Goal: Task Accomplishment & Management: Use online tool/utility

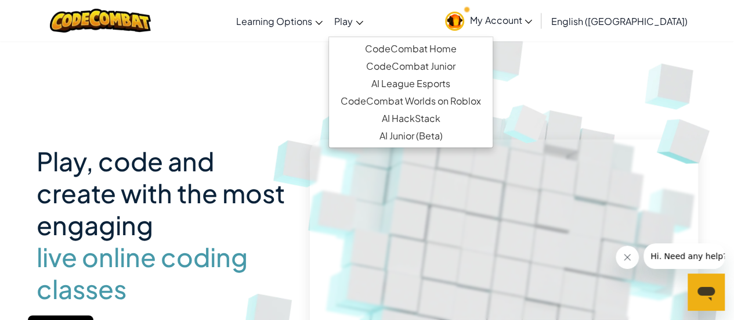
click at [353, 26] on span "Play" at bounding box center [343, 21] width 19 height 12
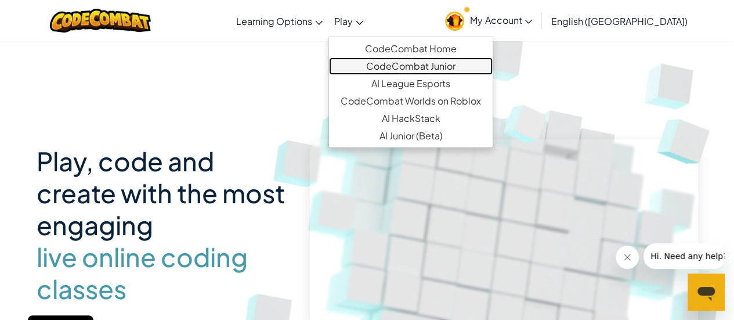
click at [417, 67] on link "CodeCombat Junior" at bounding box center [411, 65] width 164 height 17
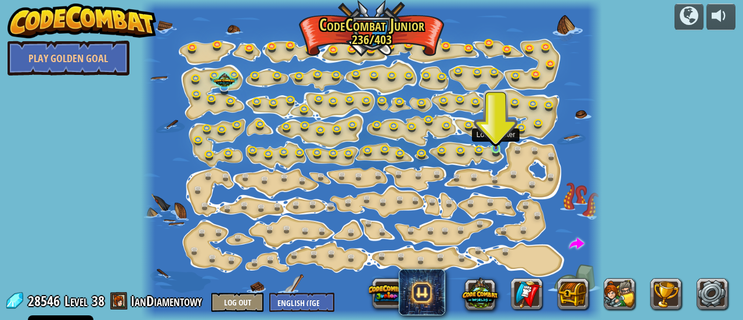
click at [496, 146] on img at bounding box center [496, 138] width 10 height 23
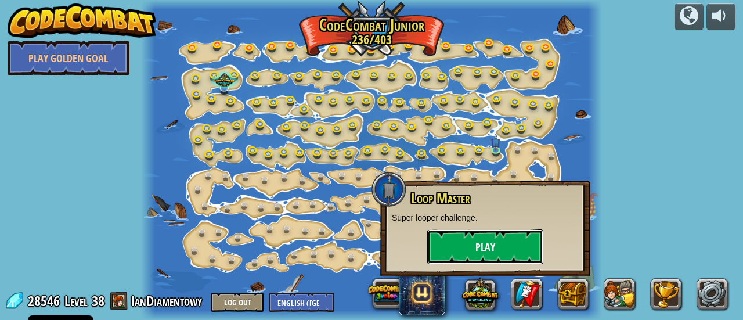
click at [490, 247] on button "Play" at bounding box center [485, 246] width 116 height 35
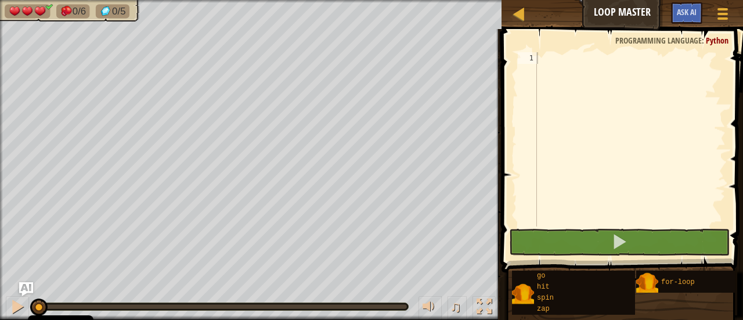
click at [111, 287] on div "♫" at bounding box center [251, 303] width 502 height 35
click at [113, 287] on div "♫" at bounding box center [251, 303] width 502 height 35
type textarea "g"
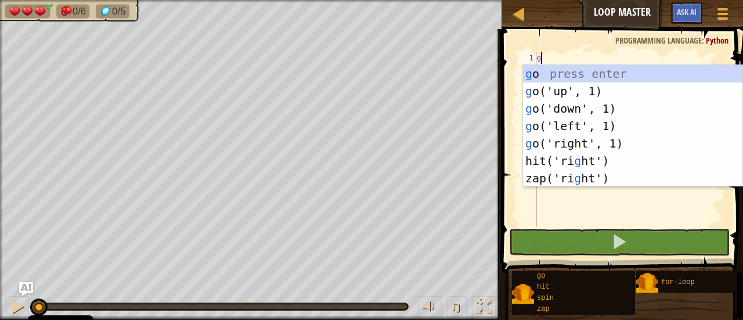
scroll to position [5, 0]
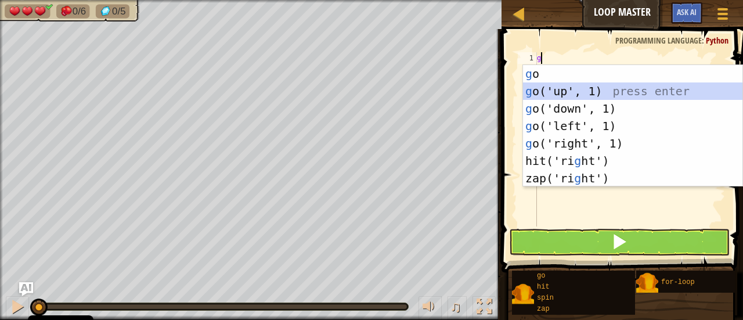
click at [569, 89] on div "g o press enter g o('up', 1) press enter g o('down', 1) press enter g o('left',…" at bounding box center [633, 143] width 220 height 157
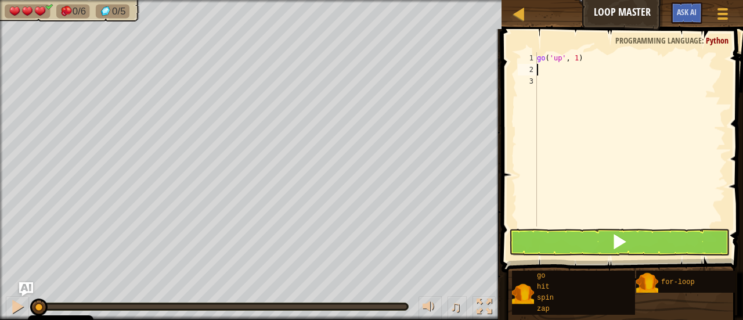
type textarea "g"
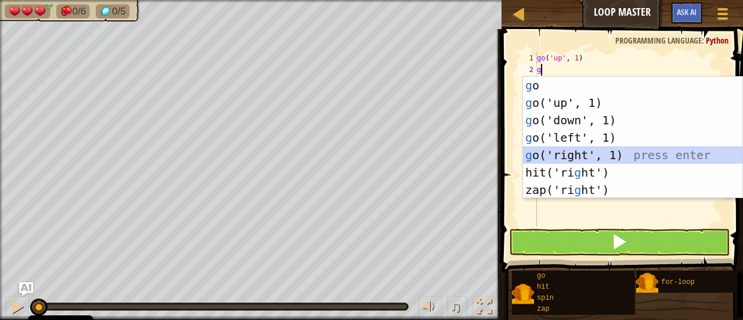
click at [586, 160] on div "g o press enter g o('up', 1) press enter g o('down', 1) press enter g o('left',…" at bounding box center [633, 155] width 220 height 157
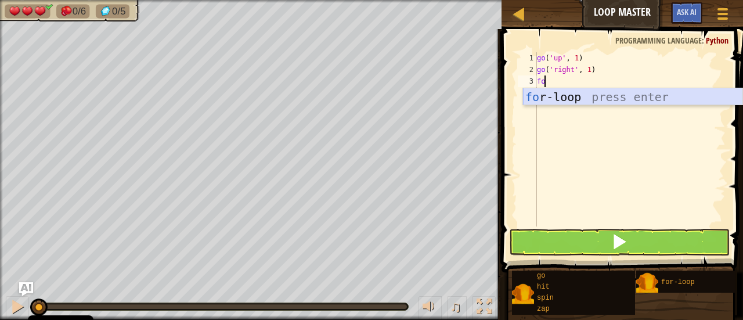
click at [617, 94] on div "fo r-loop press enter" at bounding box center [633, 114] width 220 height 52
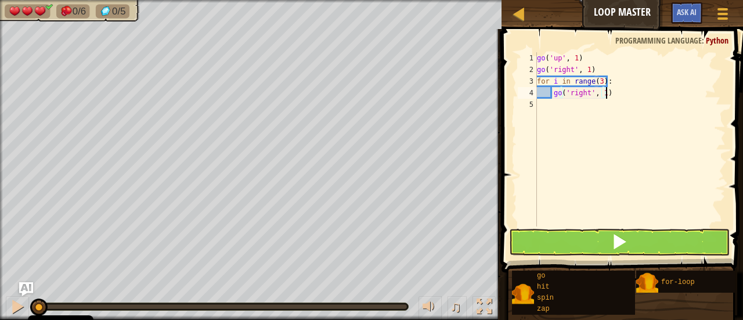
click at [611, 92] on div "go ( 'up' , 1 ) go ( 'right' , 1 ) for i in range ( 3 ) : go ( 'right' , 1 )" at bounding box center [630, 150] width 191 height 197
type textarea "g"
click at [598, 82] on div "go ( 'up' , 1 ) go ( 'right' , 1 ) for i in range ( 3 ) :" at bounding box center [630, 150] width 191 height 197
type textarea "for i in range(4):"
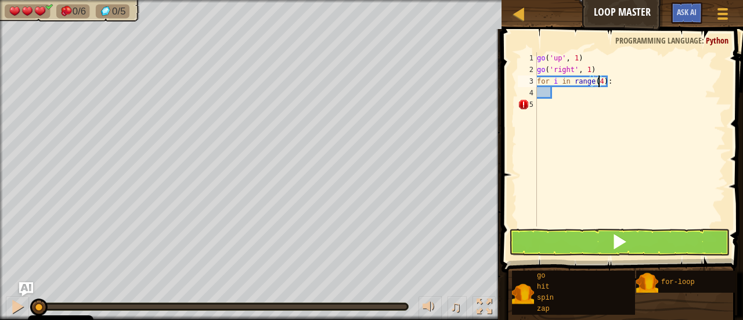
drag, startPoint x: 615, startPoint y: 149, endPoint x: 599, endPoint y: 204, distance: 57.3
click at [614, 150] on div "go ( 'up' , 1 ) go ( 'right' , 1 ) for i in range ( 4 ) :" at bounding box center [630, 150] width 191 height 197
click at [561, 95] on div "go ( 'up' , 1 ) go ( 'right' , 1 ) for i in range ( 4 ) :" at bounding box center [630, 150] width 191 height 197
type textarea "z"
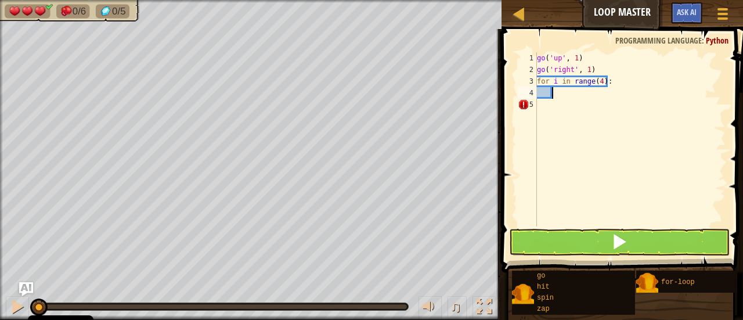
scroll to position [5, 1]
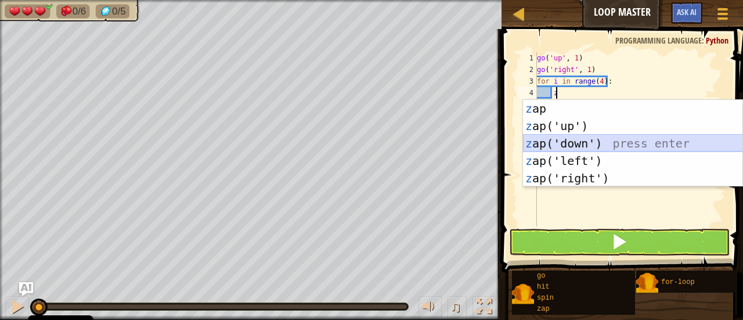
drag, startPoint x: 644, startPoint y: 138, endPoint x: 648, endPoint y: 145, distance: 7.8
click at [647, 144] on div "z ap press enter z ap('up') press enter z ap('down') press enter z ap('left') p…" at bounding box center [633, 161] width 220 height 122
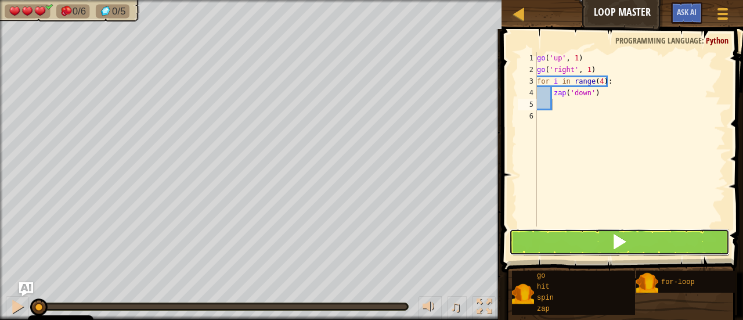
click at [683, 244] on button at bounding box center [619, 242] width 221 height 27
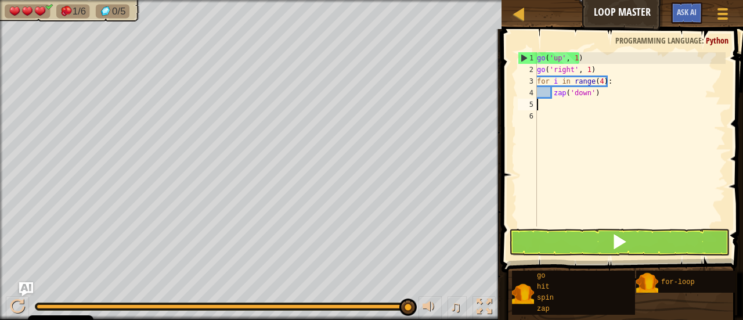
scroll to position [5, 0]
type textarea "g"
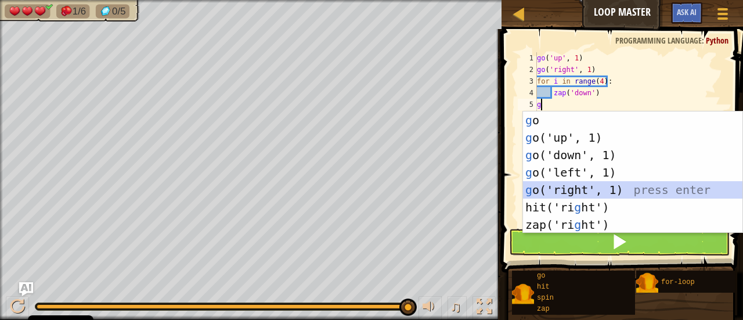
click at [582, 183] on div "g o press enter g o('up', 1) press enter g o('down', 1) press enter g o('left',…" at bounding box center [633, 189] width 220 height 157
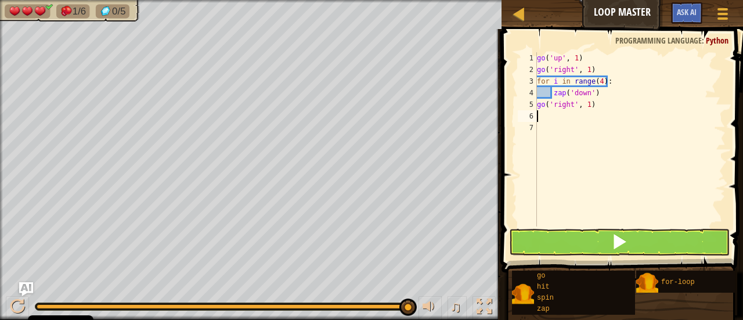
type textarea "g"
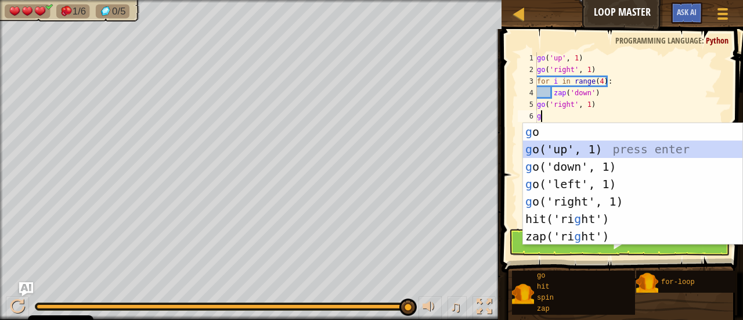
click at [571, 149] on div "g o press enter g o('up', 1) press enter g o('down', 1) press enter g o('left',…" at bounding box center [633, 201] width 220 height 157
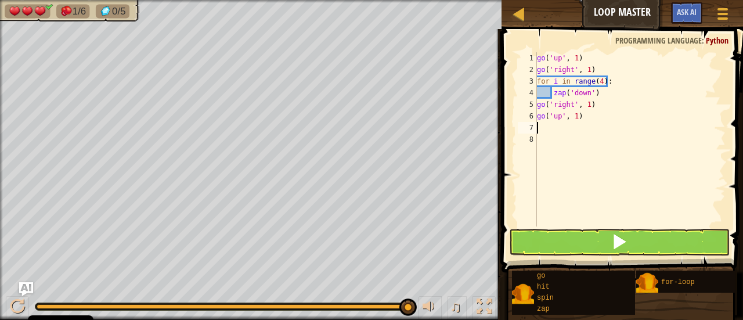
type textarea "g"
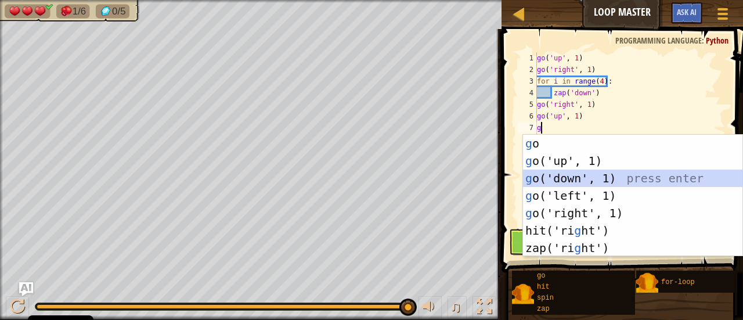
click at [565, 171] on div "g o press enter g o('up', 1) press enter g o('down', 1) press enter g o('left',…" at bounding box center [633, 213] width 220 height 157
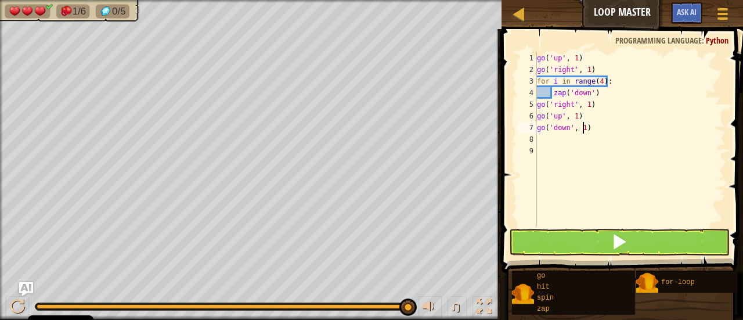
click at [582, 127] on div "go ( 'up' , 1 ) go ( 'right' , 1 ) for i in range ( 4 ) : zap ( 'down' ) go ( '…" at bounding box center [630, 150] width 191 height 197
type textarea "go('down', 2)"
drag, startPoint x: 543, startPoint y: 139, endPoint x: 541, endPoint y: 146, distance: 7.3
click at [543, 140] on div "go ( 'up' , 1 ) go ( 'right' , 1 ) for i in range ( 4 ) : zap ( 'down' ) go ( '…" at bounding box center [630, 150] width 191 height 197
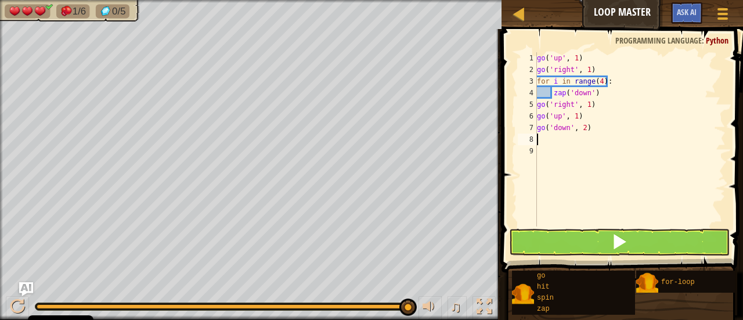
scroll to position [5, 0]
click at [561, 240] on button at bounding box center [619, 242] width 221 height 27
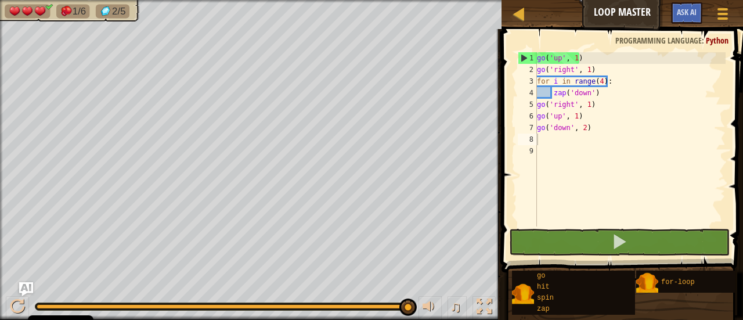
click at [536, 42] on span at bounding box center [623, 133] width 251 height 277
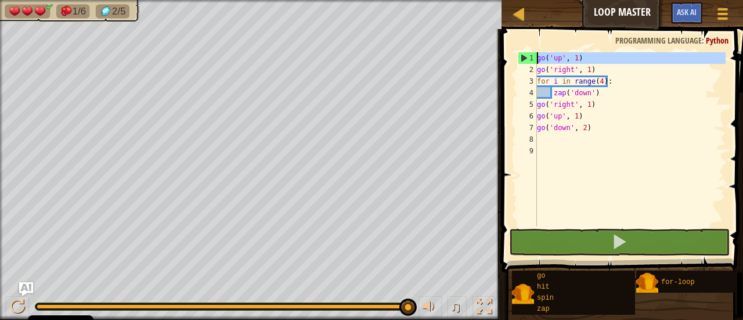
click at [536, 54] on div "1" at bounding box center [527, 58] width 19 height 12
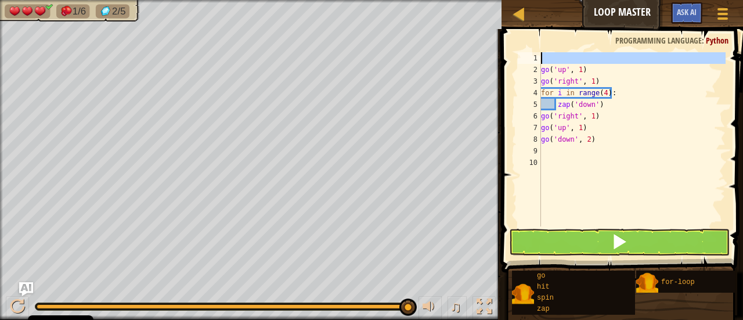
click at [540, 59] on div "1" at bounding box center [529, 58] width 23 height 12
type textarea "go('up', 1)"
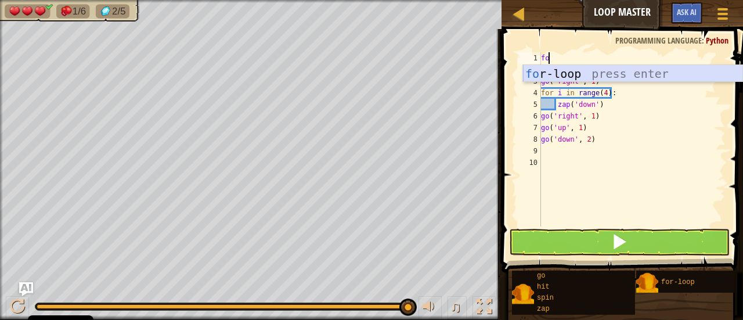
click at [690, 77] on div "fo r-loop press enter" at bounding box center [633, 91] width 220 height 52
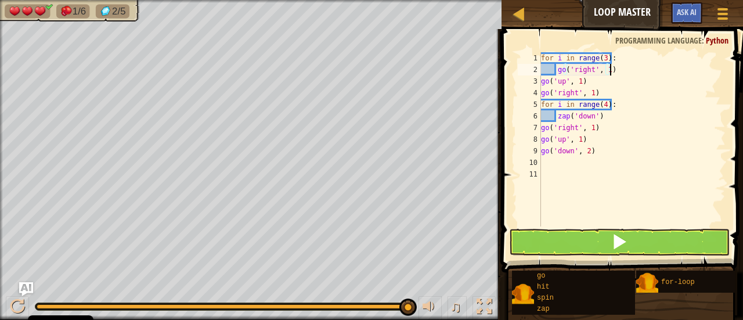
click at [615, 67] on div "for i in range ( 3 ) : go ( 'right' , 1 ) go ( 'up' , 1 ) go ( 'right' , 1 ) fo…" at bounding box center [633, 150] width 188 height 197
type textarea "g"
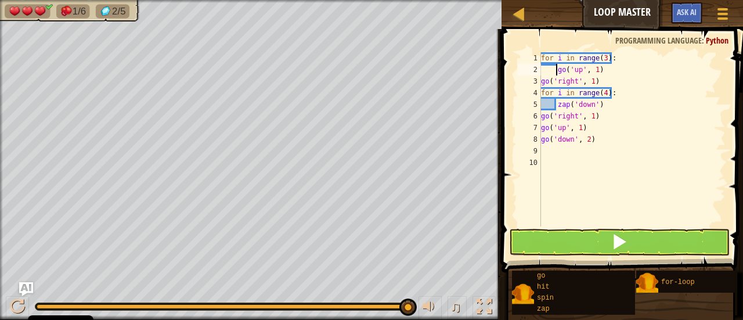
click at [539, 79] on div "3" at bounding box center [529, 81] width 23 height 12
click at [541, 90] on div "for i in range ( 3 ) : go ( 'up' , 1 ) go ( 'right' , 1 ) for i in range ( 4 ) …" at bounding box center [633, 150] width 188 height 197
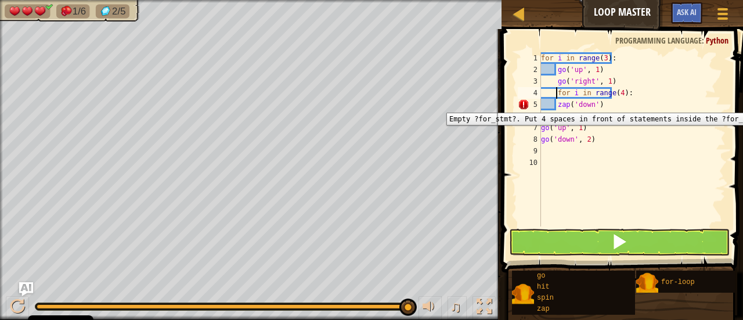
click at [540, 104] on div "5" at bounding box center [529, 105] width 23 height 12
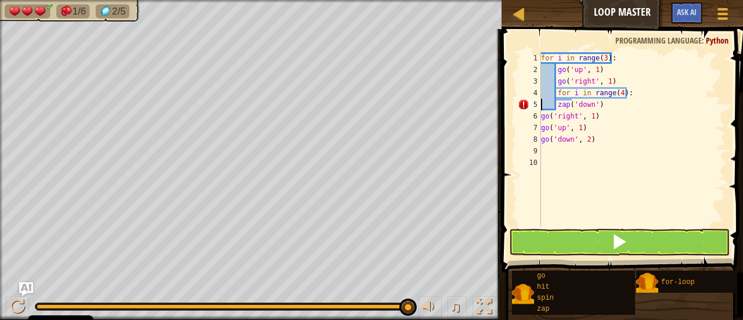
click at [539, 113] on div "6" at bounding box center [529, 116] width 23 height 12
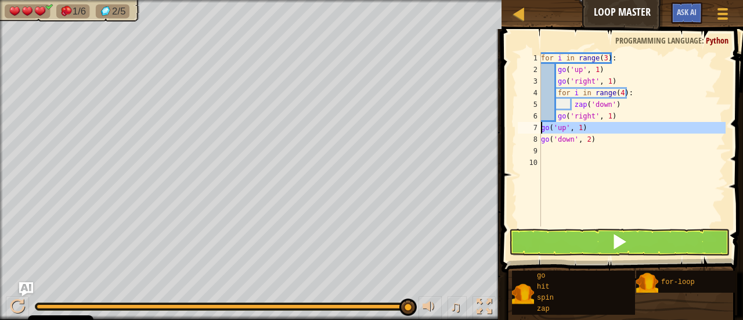
click at [540, 123] on div "7" at bounding box center [529, 128] width 23 height 12
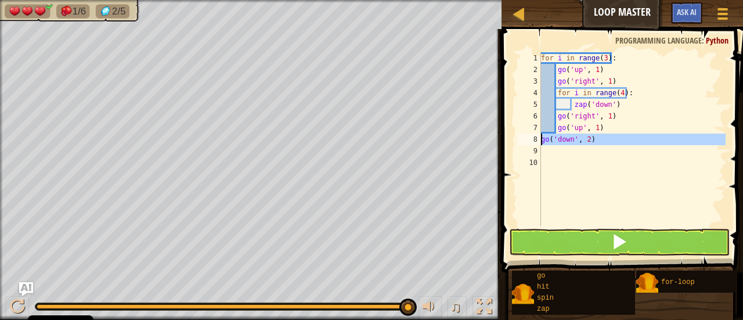
click at [540, 140] on div "8" at bounding box center [529, 140] width 23 height 12
click at [605, 140] on div "for i in range ( 3 ) : go ( 'up' , 1 ) go ( 'right' , 1 ) for i in range ( 4 ) …" at bounding box center [633, 150] width 188 height 197
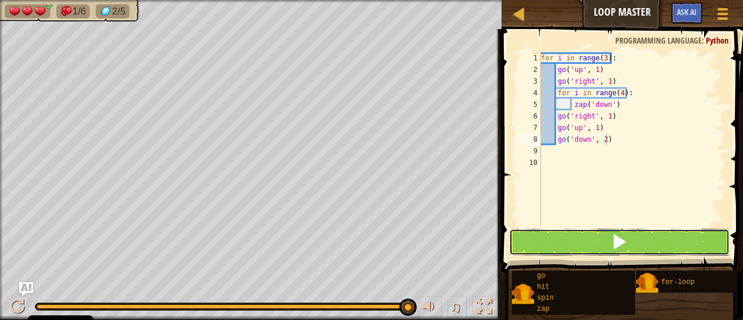
click at [615, 236] on span at bounding box center [619, 241] width 16 height 16
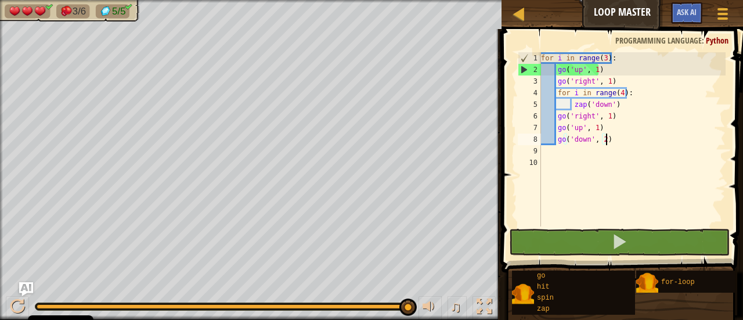
click at [617, 94] on div "for i in range ( 3 ) : go ( 'up' , 1 ) go ( 'right' , 1 ) for i in range ( 4 ) …" at bounding box center [633, 150] width 188 height 197
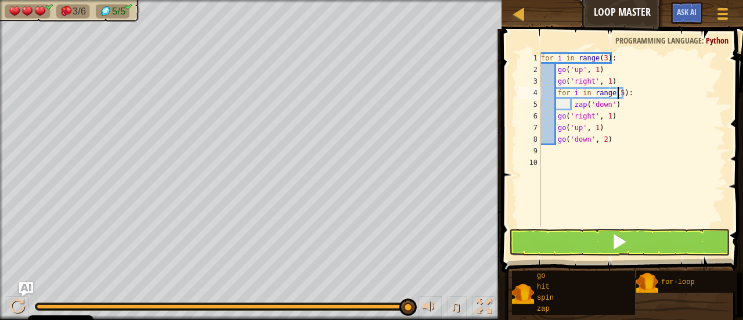
scroll to position [5, 6]
click at [676, 232] on button at bounding box center [619, 242] width 221 height 27
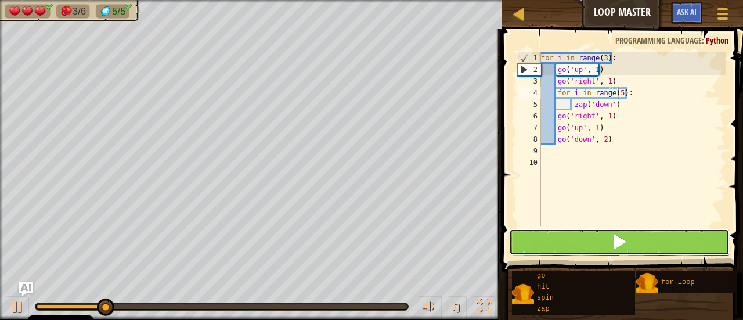
click at [524, 243] on button at bounding box center [619, 242] width 221 height 27
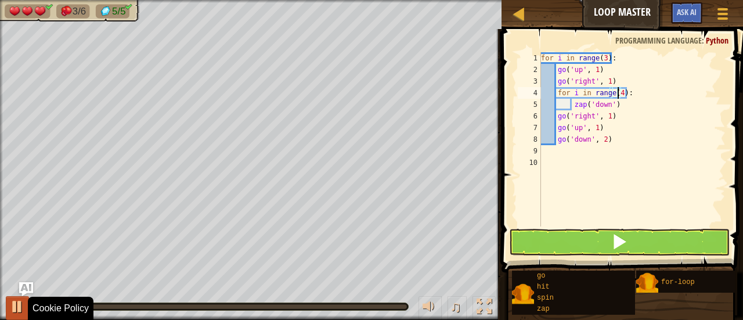
type textarea "for i in range(4):"
click at [14, 304] on div at bounding box center [17, 306] width 15 height 15
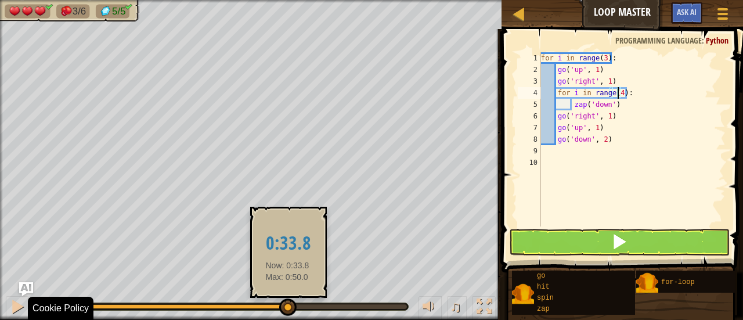
drag, startPoint x: 68, startPoint y: 301, endPoint x: 287, endPoint y: 315, distance: 219.9
click at [287, 315] on div at bounding box center [287, 306] width 17 height 17
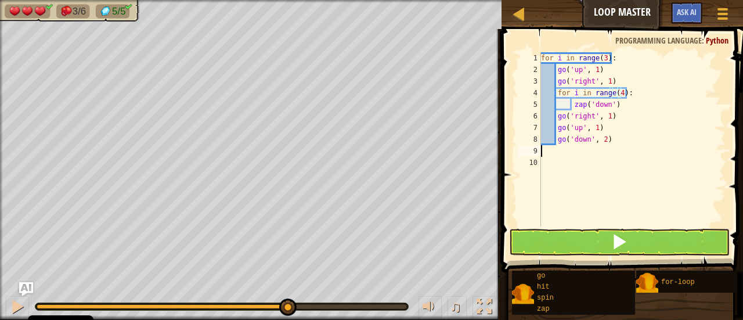
click at [546, 152] on div "for i in range ( 3 ) : go ( 'up' , 1 ) go ( 'right' , 1 ) for i in range ( 4 ) …" at bounding box center [633, 150] width 188 height 197
type textarea "g"
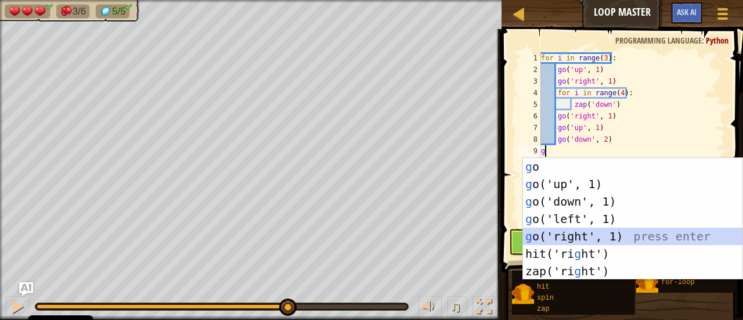
click at [567, 237] on div "g o press enter g o('up', 1) press enter g o('down', 1) press enter g o('left',…" at bounding box center [633, 236] width 220 height 157
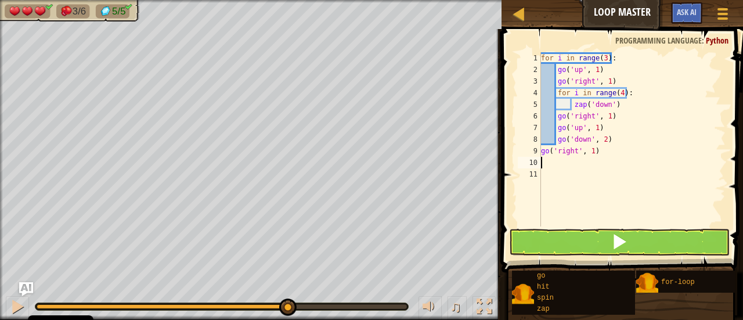
type textarea "g"
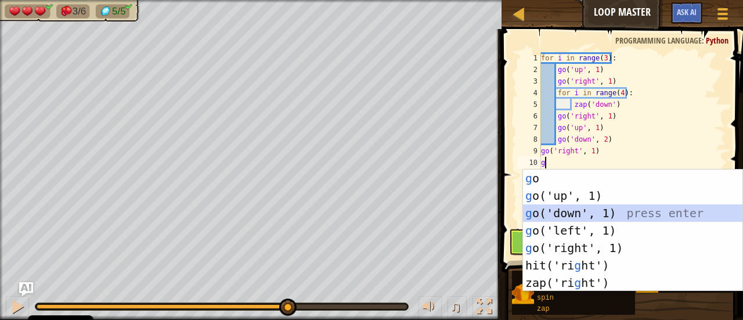
click at [565, 214] on div "g o press enter g o('up', 1) press enter g o('down', 1) press enter g o('left',…" at bounding box center [633, 248] width 220 height 157
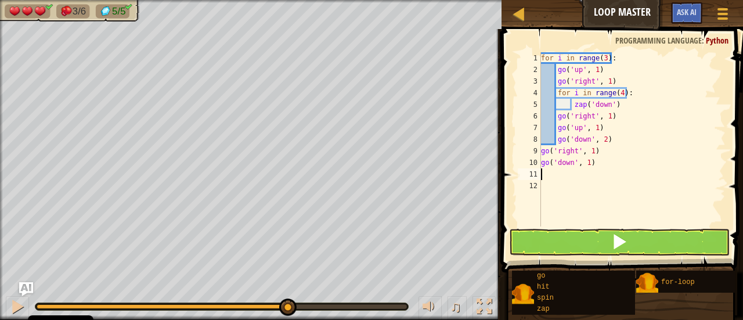
click at [584, 162] on div "for i in range ( 3 ) : go ( 'up' , 1 ) go ( 'right' , 1 ) for i in range ( 4 ) …" at bounding box center [633, 150] width 188 height 197
click at [585, 162] on div "for i in range ( 3 ) : go ( 'up' , 1 ) go ( 'right' , 1 ) for i in range ( 4 ) …" at bounding box center [633, 150] width 188 height 197
type textarea "go('down', 5)"
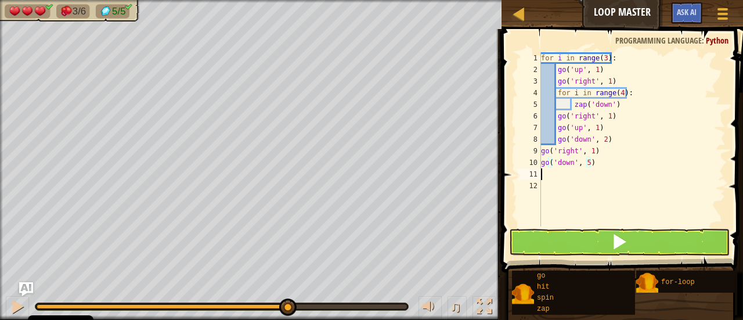
click at [549, 177] on div "for i in range ( 3 ) : go ( 'up' , 1 ) go ( 'right' , 1 ) for i in range ( 4 ) …" at bounding box center [633, 150] width 188 height 197
click at [560, 241] on button at bounding box center [619, 242] width 221 height 27
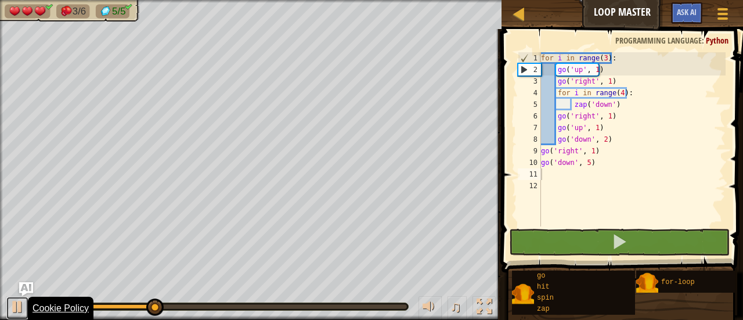
drag, startPoint x: 23, startPoint y: 307, endPoint x: 29, endPoint y: 318, distance: 12.0
click at [29, 0] on body "Cookie Policy CodeCombat uses a few essential and non-essential cookies. Privac…" at bounding box center [371, 0] width 743 height 0
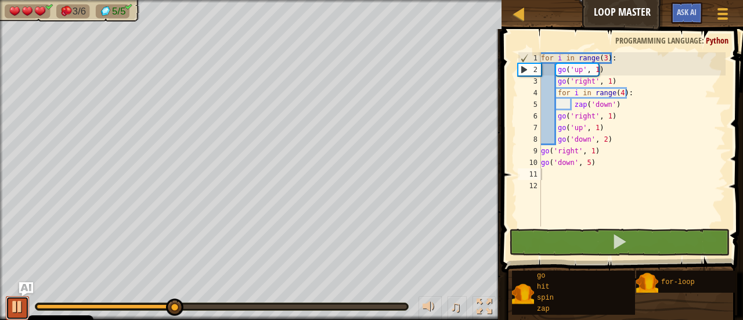
click at [12, 307] on div at bounding box center [17, 306] width 15 height 15
type textarea "h"
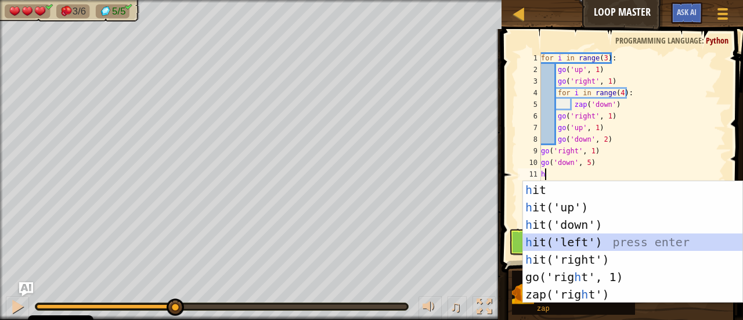
click at [610, 244] on div "h it press enter h it('up') press enter h it('down') press enter h it('left') p…" at bounding box center [633, 259] width 220 height 157
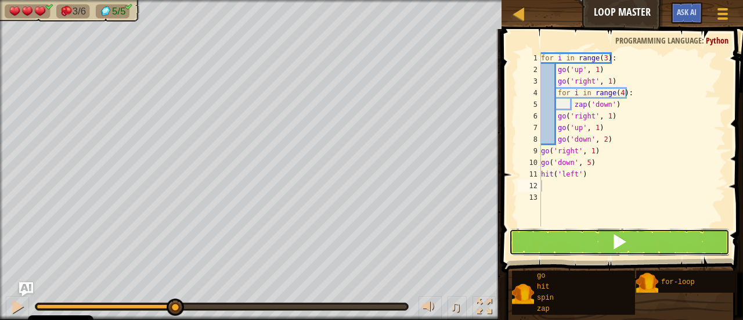
drag, startPoint x: 622, startPoint y: 239, endPoint x: 627, endPoint y: 225, distance: 14.7
click at [622, 237] on span at bounding box center [619, 241] width 16 height 16
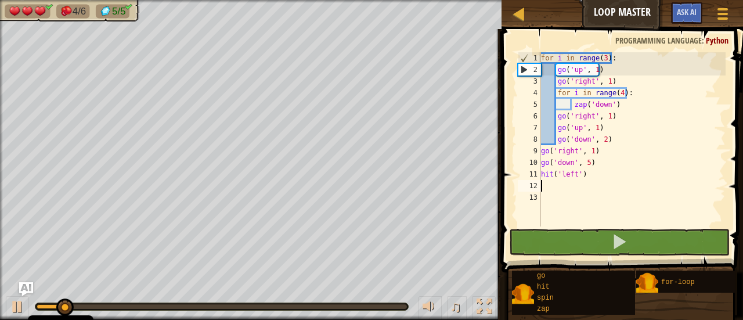
click at [218, 308] on div at bounding box center [222, 306] width 370 height 5
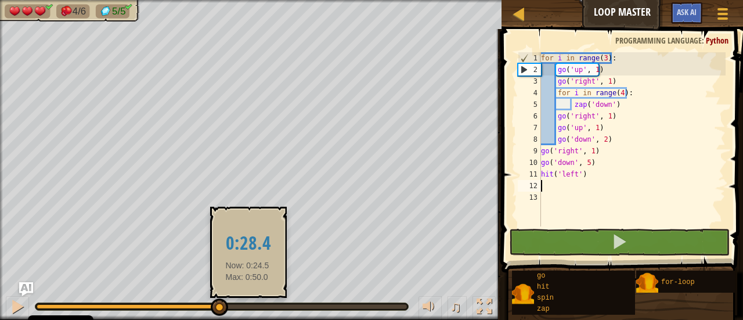
click at [247, 307] on div at bounding box center [222, 306] width 370 height 5
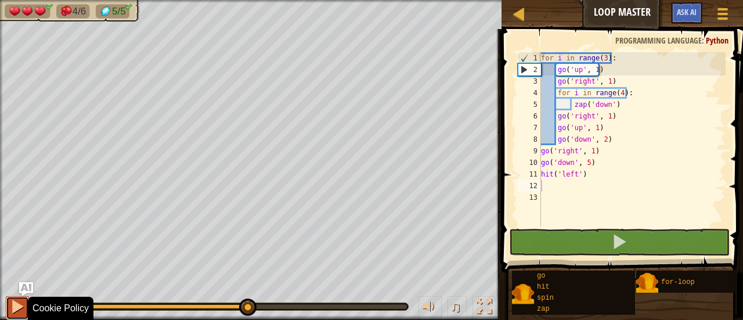
click at [16, 306] on div at bounding box center [17, 306] width 15 height 15
click at [15, 316] on button at bounding box center [17, 308] width 23 height 24
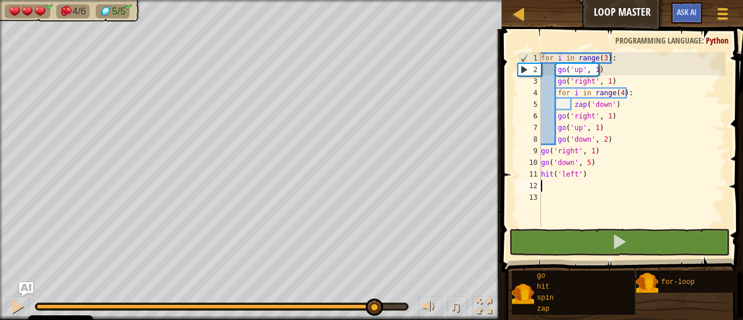
type textarea "g"
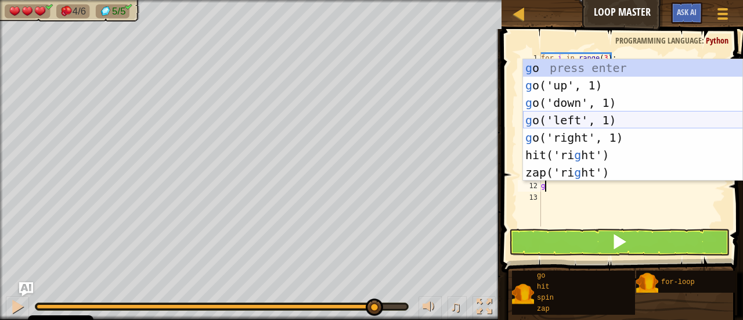
click at [565, 113] on div "g o press enter g o('up', 1) press enter g o('down', 1) press enter g o('left',…" at bounding box center [633, 137] width 220 height 157
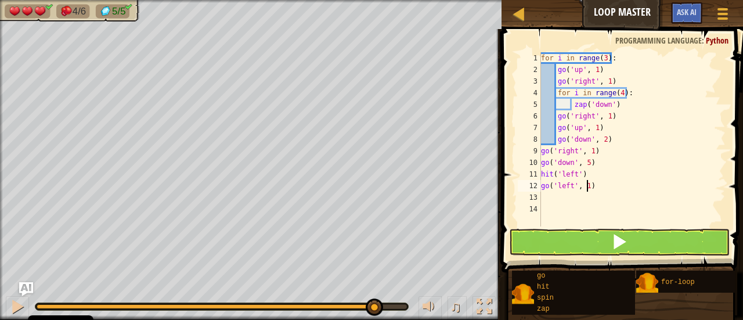
click at [587, 186] on div "for i in range ( 3 ) : go ( 'up' , 1 ) go ( 'right' , 1 ) for i in range ( 4 ) …" at bounding box center [633, 150] width 188 height 197
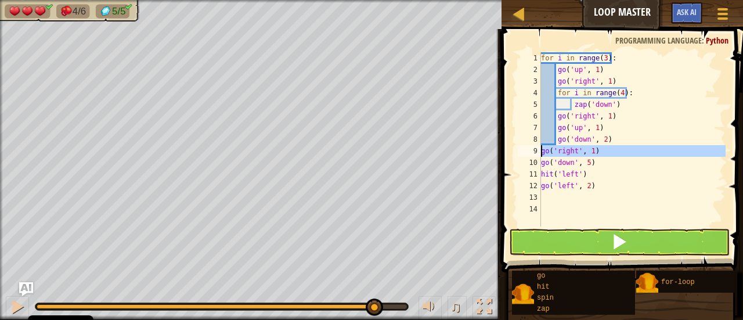
click at [541, 146] on div "9" at bounding box center [529, 151] width 23 height 12
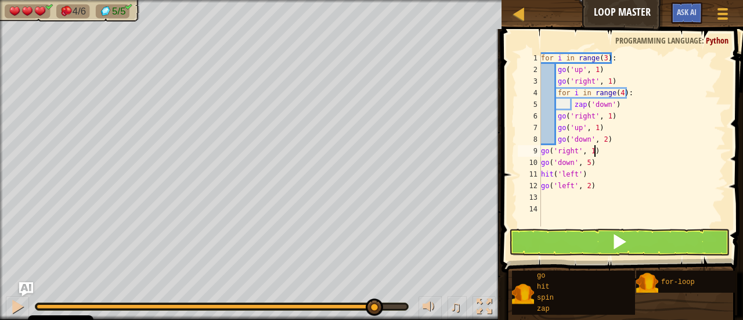
click at [594, 152] on div "for i in range ( 3 ) : go ( 'up' , 1 ) go ( 'right' , 1 ) for i in range ( 4 ) …" at bounding box center [633, 150] width 188 height 197
click at [585, 172] on div "for i in range ( 3 ) : go ( 'up' , 1 ) go ( 'right' , 1 ) for i in range ( 4 ) …" at bounding box center [633, 150] width 188 height 197
click at [541, 168] on div "11" at bounding box center [529, 174] width 23 height 12
type textarea "hit('left')"
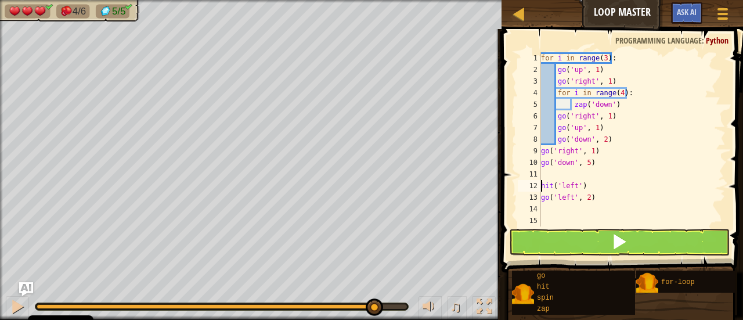
scroll to position [5, 0]
type textarea "hit('left')"
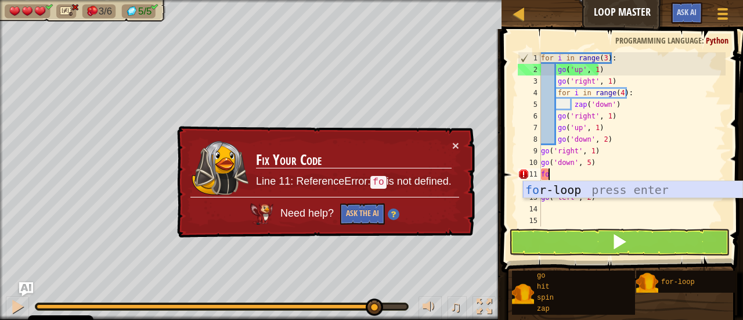
click at [555, 184] on div "fo r-loop press enter" at bounding box center [633, 207] width 220 height 52
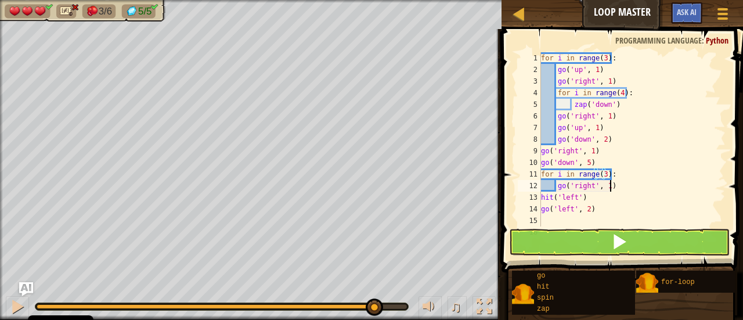
click at [616, 184] on div "for i in range ( 3 ) : go ( 'up' , 1 ) go ( 'right' , 1 ) for i in range ( 4 ) …" at bounding box center [628, 150] width 178 height 197
type textarea "g"
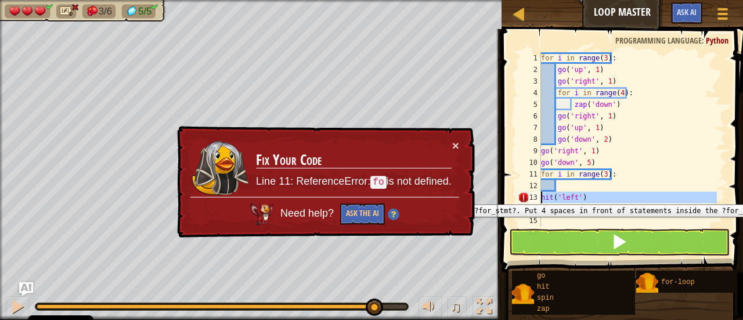
click at [540, 196] on div "13" at bounding box center [529, 198] width 23 height 12
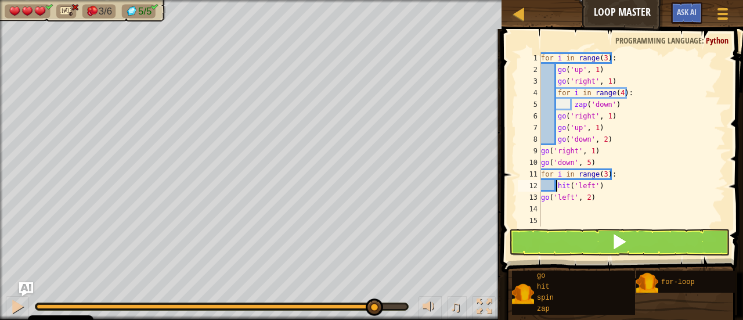
click at [540, 200] on div "13" at bounding box center [529, 198] width 23 height 12
type textarea "go('left', 2)"
click at [610, 236] on button at bounding box center [619, 242] width 221 height 27
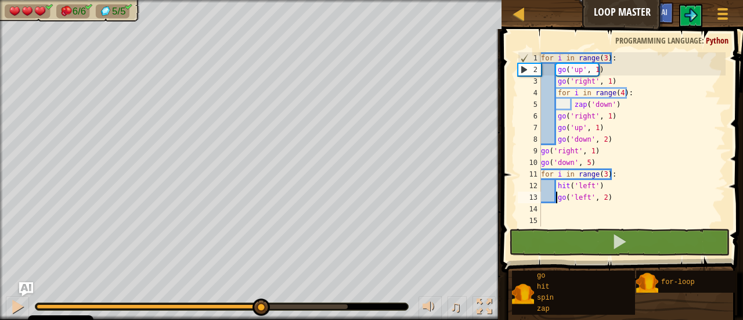
click at [274, 262] on div "6/6 5/5 ♫ Kindling Elemental 3 x: 55 y: 46 x: 62 y: 46 action: move" at bounding box center [371, 160] width 743 height 320
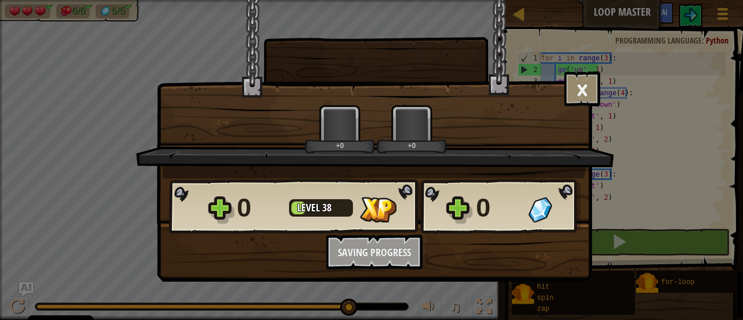
scroll to position [5, 1]
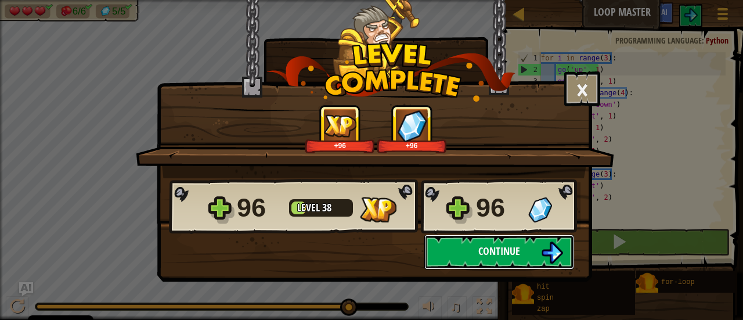
click at [557, 254] on img at bounding box center [552, 252] width 22 height 22
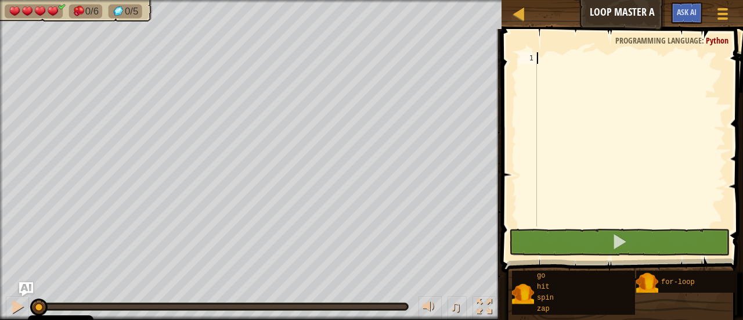
type textarea "g"
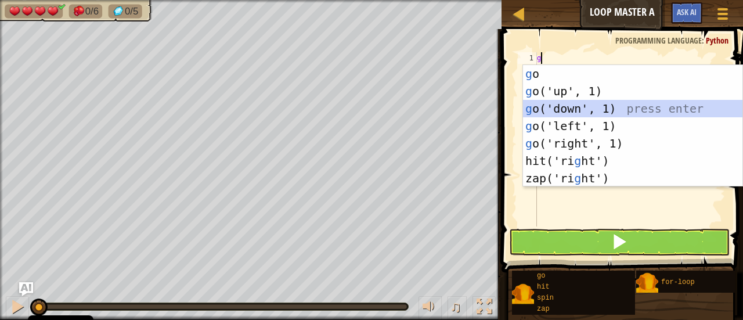
click at [582, 104] on div "g o press enter g o('up', 1) press enter g o('down', 1) press enter g o('left',…" at bounding box center [633, 143] width 220 height 157
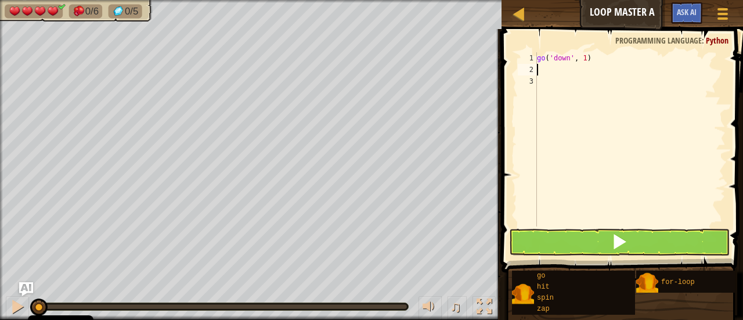
type textarea "g"
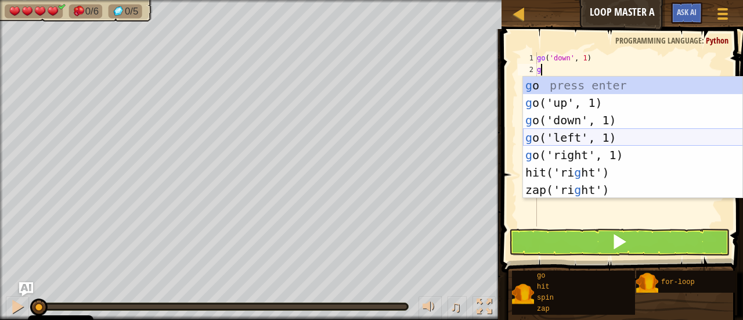
click at [575, 142] on div "g o press enter g o('up', 1) press enter g o('down', 1) press enter g o('left',…" at bounding box center [633, 155] width 220 height 157
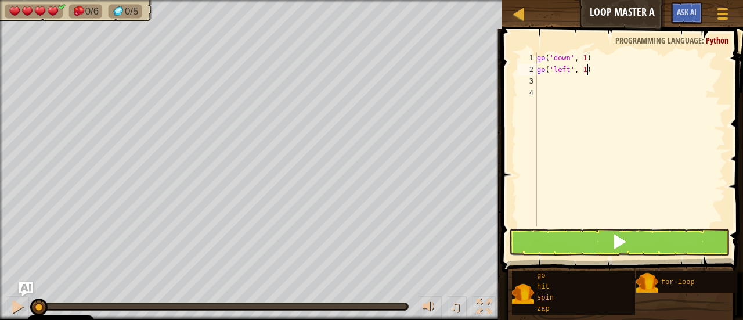
drag, startPoint x: 587, startPoint y: 72, endPoint x: 597, endPoint y: 79, distance: 12.1
click at [597, 77] on div "go ( 'down' , 1 ) go ( 'left' , 1 )" at bounding box center [630, 150] width 191 height 197
click at [589, 67] on div "go ( 'down' , 1 ) go ( 'left' , 1 )" at bounding box center [630, 139] width 191 height 174
type textarea "go"
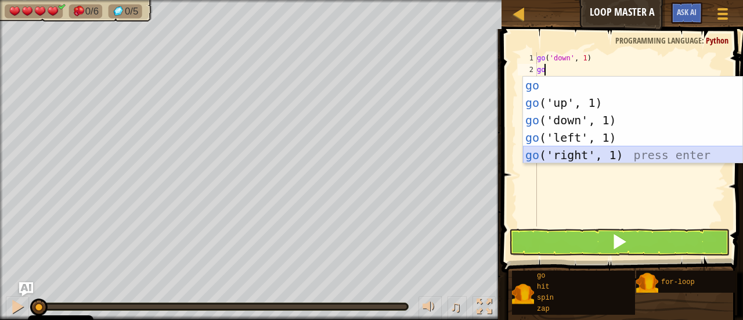
drag, startPoint x: 607, startPoint y: 160, endPoint x: 608, endPoint y: 154, distance: 5.9
click at [608, 154] on div "go press enter go ('up', 1) press enter go ('down', 1) press enter go ('left', …" at bounding box center [633, 138] width 220 height 122
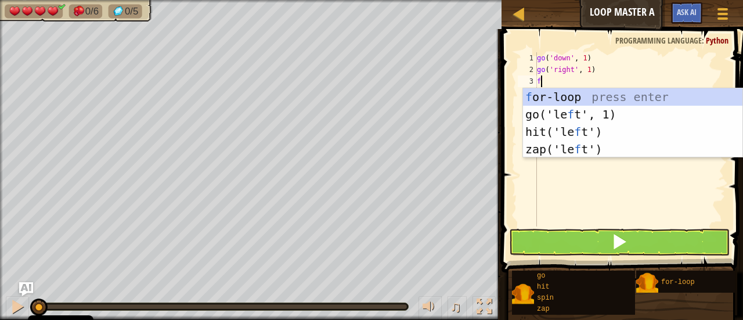
type textarea "fo"
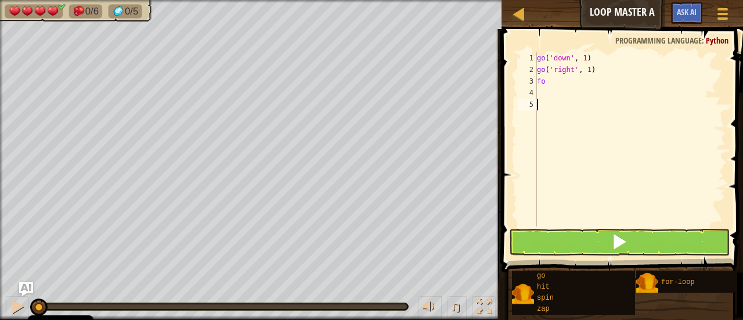
click at [612, 110] on div "go ( 'down' , 1 ) go ( 'right' , 1 ) fo" at bounding box center [630, 150] width 191 height 197
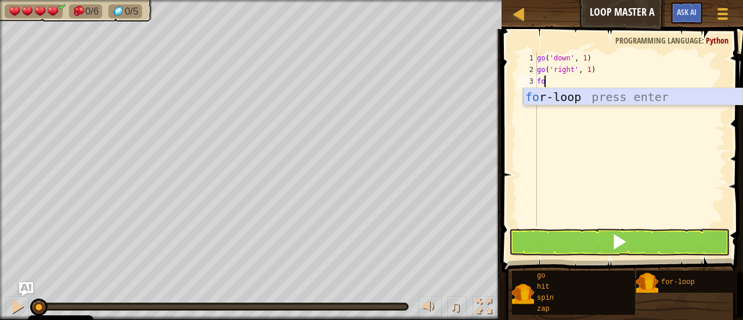
click at [586, 93] on div "fo r-loop press enter" at bounding box center [633, 114] width 220 height 52
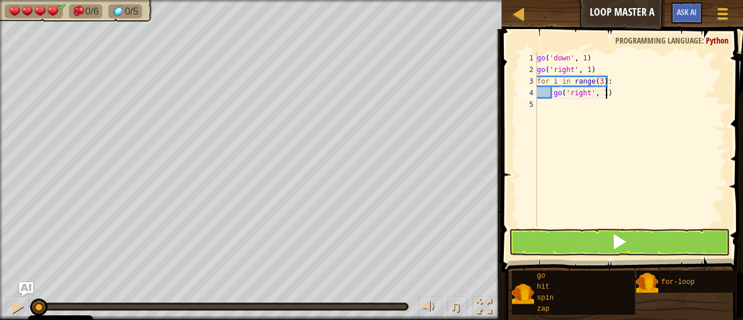
click at [610, 90] on div "go ( 'down' , 1 ) go ( 'right' , 1 ) for i in range ( 3 ) : go ( 'right' , 1 )" at bounding box center [630, 150] width 191 height 197
type textarea "g"
type textarea "z"
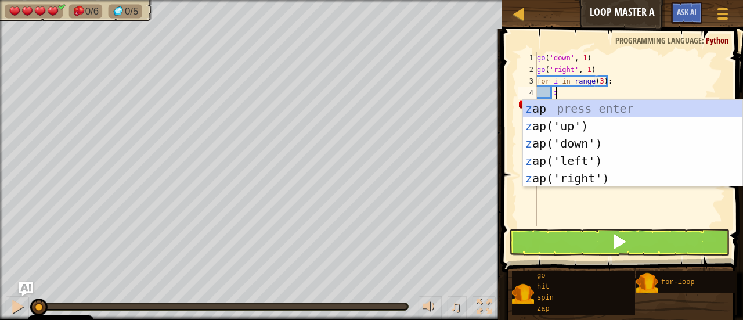
scroll to position [5, 1]
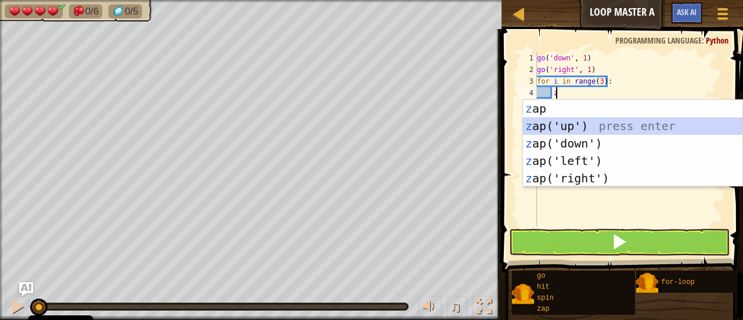
click at [532, 124] on div "z ap press enter z ap('up') press enter z ap('down') press enter z ap('left') p…" at bounding box center [633, 161] width 220 height 122
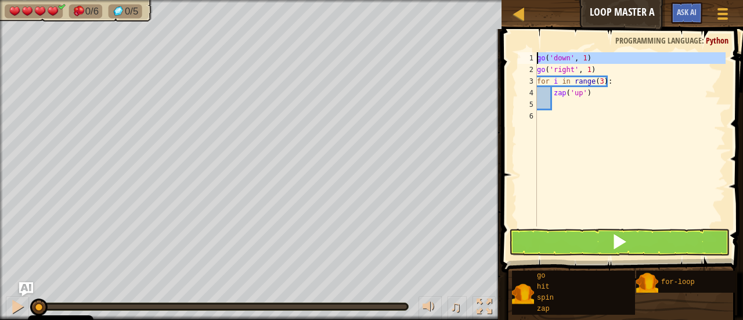
click at [529, 60] on div "1" at bounding box center [527, 58] width 19 height 12
type textarea "go('down', 1)"
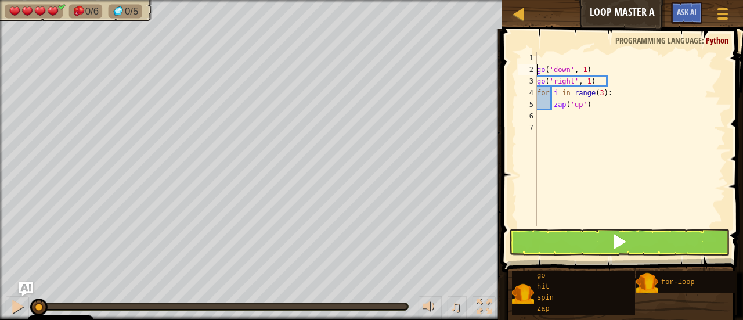
click at [540, 57] on div "go ( 'down' , 1 ) go ( 'right' , 1 ) for i in range ( 3 ) : zap ( 'up' )" at bounding box center [630, 150] width 191 height 197
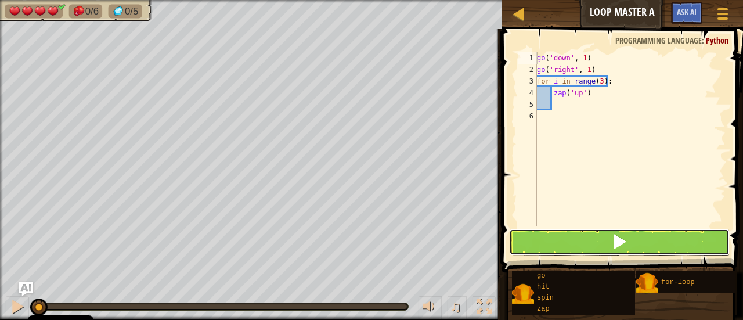
click at [624, 247] on span at bounding box center [619, 241] width 16 height 16
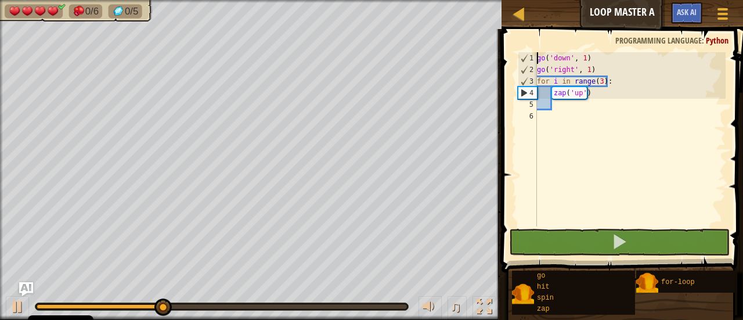
click at [597, 80] on div "go ( 'down' , 1 ) go ( 'right' , 1 ) for i in range ( 3 ) : zap ( 'up' )" at bounding box center [630, 150] width 191 height 197
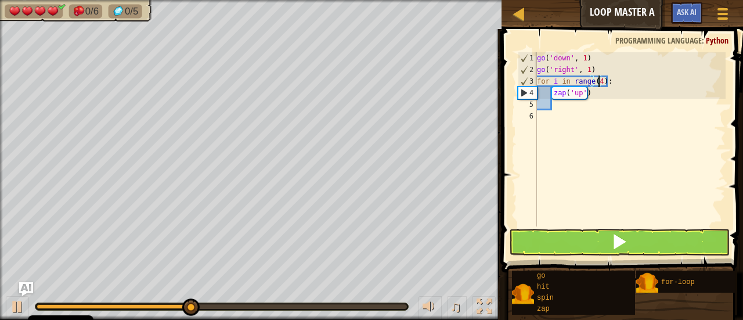
scroll to position [5, 5]
type textarea "for i in range(4):"
click at [648, 239] on button at bounding box center [619, 242] width 221 height 27
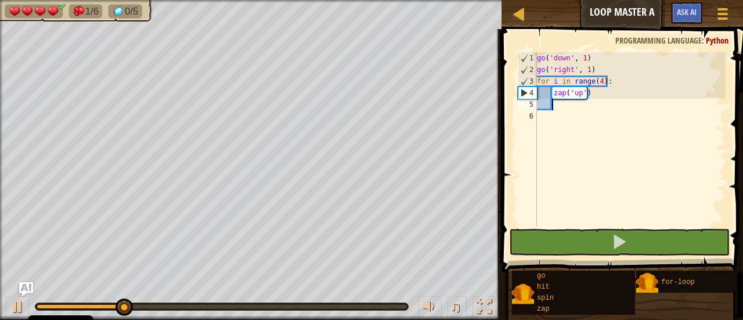
click at [555, 109] on div "go ( 'down' , 1 ) go ( 'right' , 1 ) for i in range ( 4 ) : zap ( 'up' )" at bounding box center [630, 150] width 191 height 197
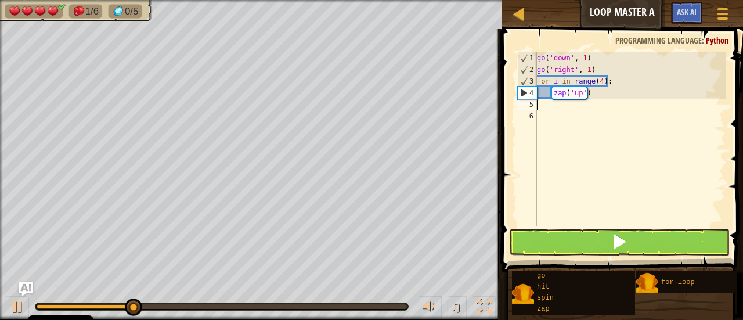
scroll to position [5, 0]
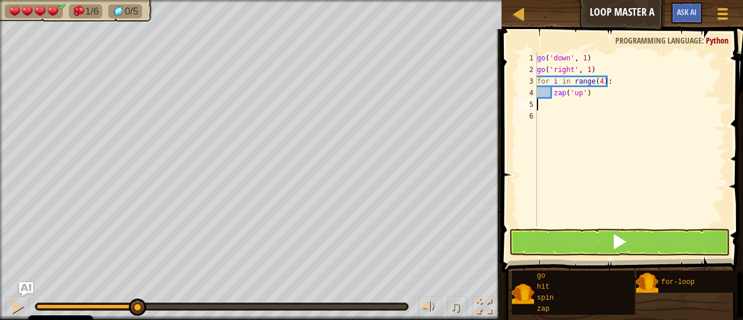
type textarea "g"
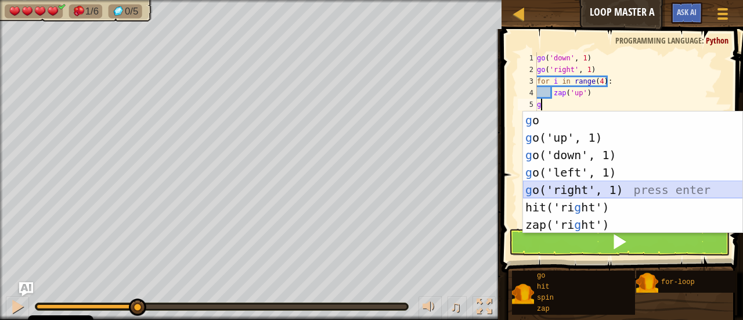
click at [565, 197] on div "g o press enter g o('up', 1) press enter g o('down', 1) press enter g o('left',…" at bounding box center [633, 189] width 220 height 157
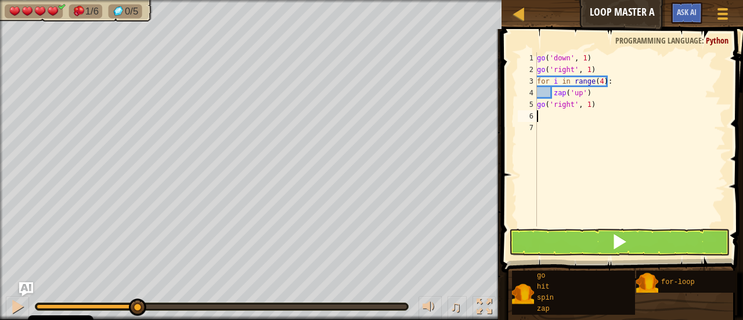
type textarea "g"
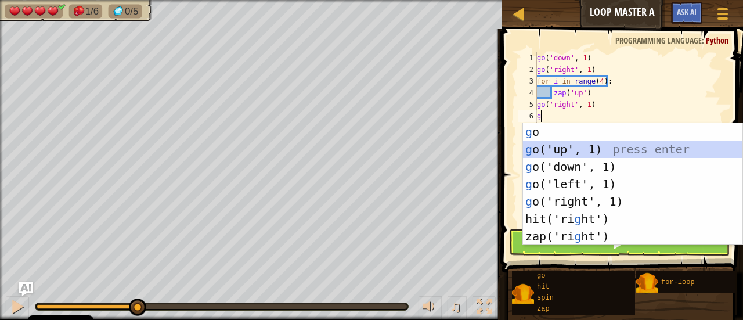
click at [565, 143] on div "g o press enter g o('up', 1) press enter g o('down', 1) press enter g o('left',…" at bounding box center [633, 201] width 220 height 157
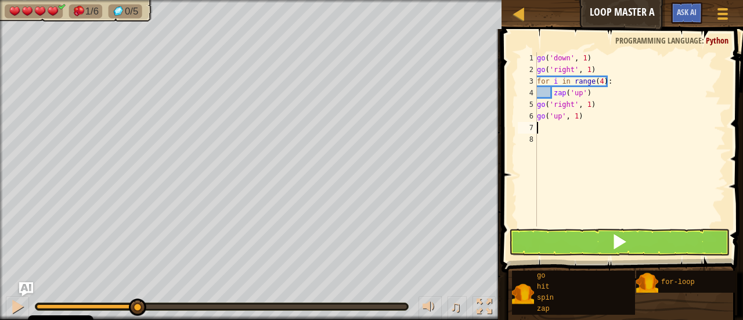
type textarea "g"
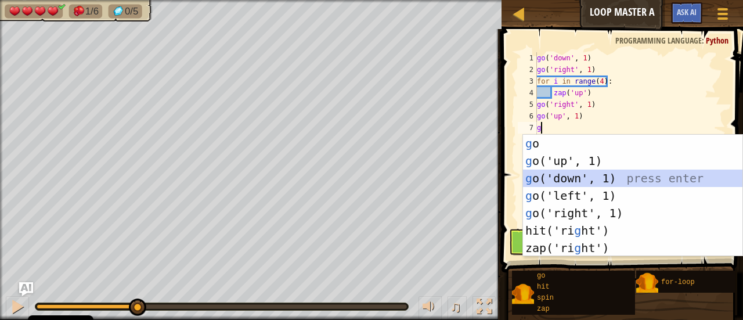
click at [571, 174] on div "g o press enter g o('up', 1) press enter g o('down', 1) press enter g o('left',…" at bounding box center [633, 213] width 220 height 157
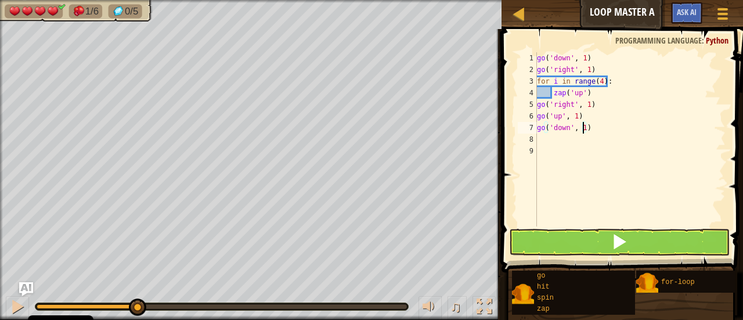
click at [584, 129] on div "go ( 'down' , 1 ) go ( 'right' , 1 ) for i in range ( 4 ) : zap ( 'up' ) go ( '…" at bounding box center [630, 150] width 191 height 197
type textarea "go('down', 2)"
click at [547, 145] on div "go ( 'down' , 1 ) go ( 'right' , 1 ) for i in range ( 4 ) : zap ( 'up' ) go ( '…" at bounding box center [630, 150] width 191 height 197
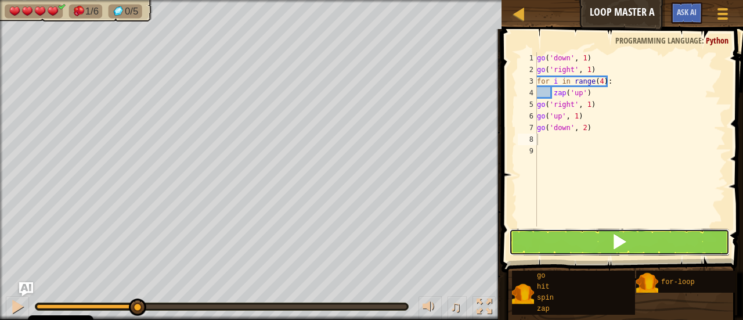
click at [549, 236] on button at bounding box center [619, 242] width 221 height 27
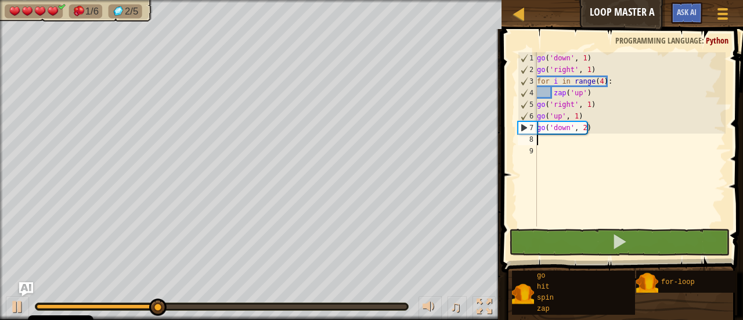
type textarea "g"
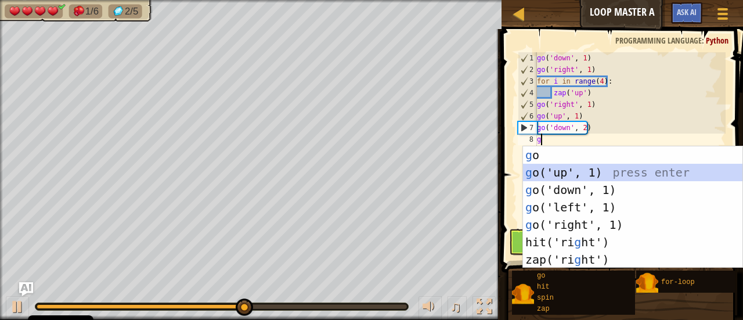
click at [590, 184] on div "g o press enter g o('up', 1) press enter g o('down', 1) press enter g o('left',…" at bounding box center [633, 224] width 220 height 157
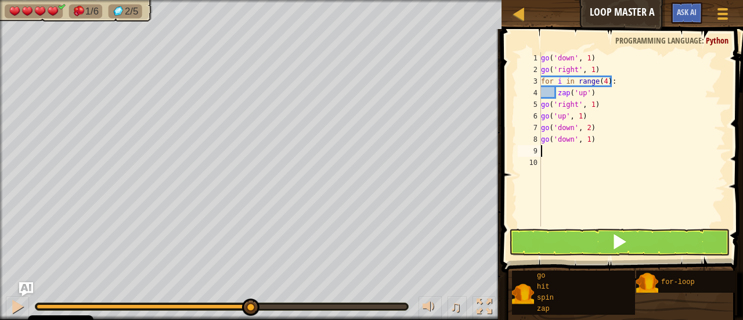
click at [589, 140] on div "go ( 'down' , 1 ) go ( 'right' , 1 ) for i in range ( 4 ) : zap ( 'up' ) go ( '…" at bounding box center [633, 150] width 188 height 197
click at [610, 141] on div "go ( 'down' , 1 ) go ( 'right' , 1 ) for i in range ( 4 ) : zap ( 'up' ) go ( '…" at bounding box center [633, 150] width 188 height 197
type textarea "g"
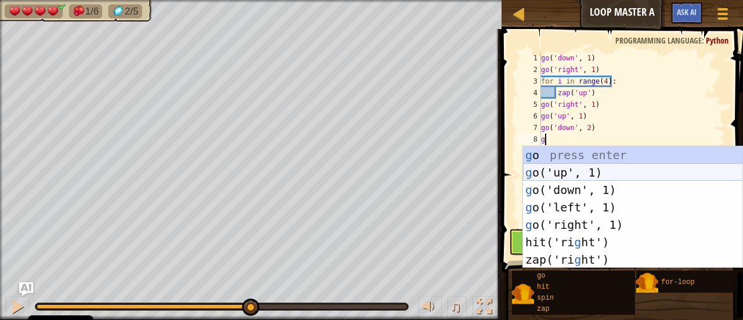
click at [621, 174] on div "g o press enter g o('up', 1) press enter g o('down', 1) press enter g o('left',…" at bounding box center [633, 224] width 220 height 157
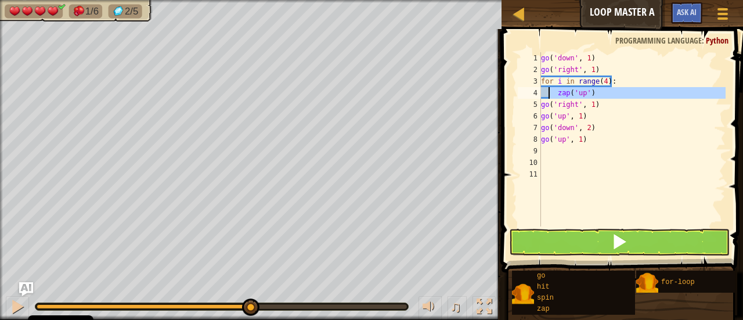
drag, startPoint x: 541, startPoint y: 104, endPoint x: 548, endPoint y: 89, distance: 16.6
click at [548, 89] on div "go ( 'down' , 1 ) go ( 'right' , 1 ) for i in range ( 4 ) : zap ( 'up' ) go ( '…" at bounding box center [633, 150] width 188 height 197
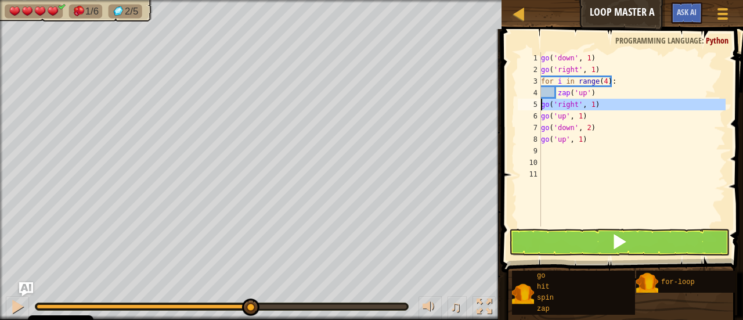
click at [541, 104] on div "5" at bounding box center [529, 105] width 23 height 12
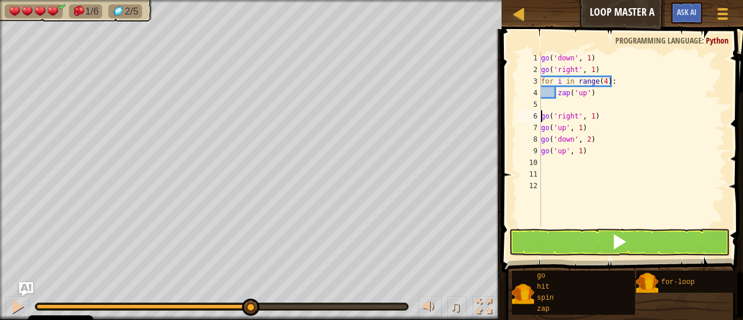
type textarea "go('right', 1)"
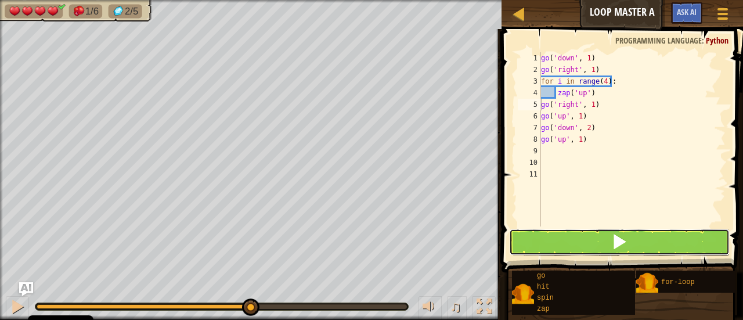
drag, startPoint x: 569, startPoint y: 233, endPoint x: 577, endPoint y: 226, distance: 10.7
click at [572, 233] on button at bounding box center [619, 242] width 221 height 27
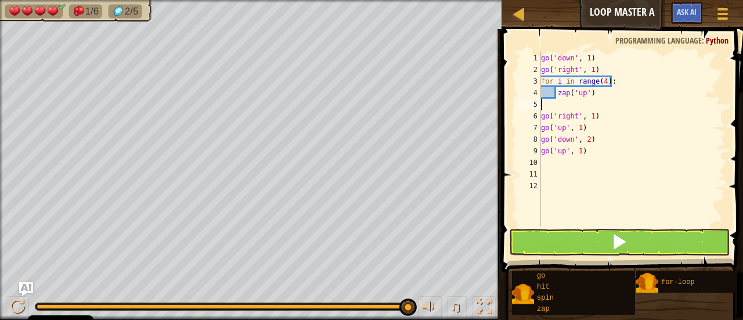
click at [543, 104] on div "go ( 'down' , 1 ) go ( 'right' , 1 ) for i in range ( 4 ) : zap ( 'up' ) go ( '…" at bounding box center [633, 150] width 188 height 197
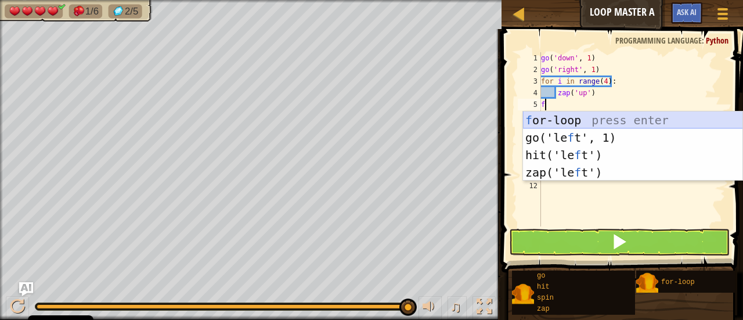
click at [656, 117] on div "f or-loop press enter go('le f t', 1) press enter hit('le f t') press enter zap…" at bounding box center [633, 163] width 220 height 104
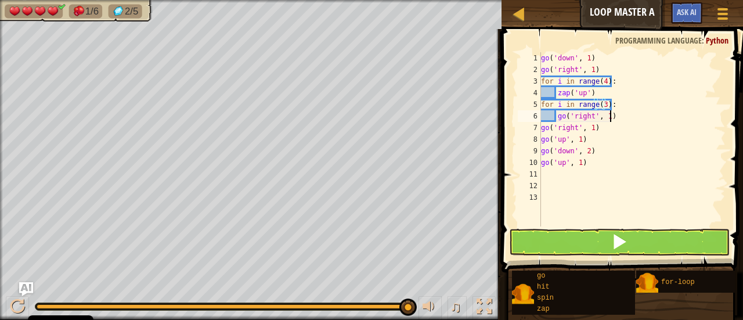
click at [614, 116] on div "go ( 'down' , 1 ) go ( 'right' , 1 ) for i in range ( 4 ) : zap ( 'up' ) for i …" at bounding box center [633, 150] width 188 height 197
type textarea "g"
click at [612, 105] on div "go ( 'down' , 1 ) go ( 'right' , 1 ) for i in range ( 4 ) : zap ( 'up' ) for i …" at bounding box center [633, 150] width 188 height 197
type textarea "f"
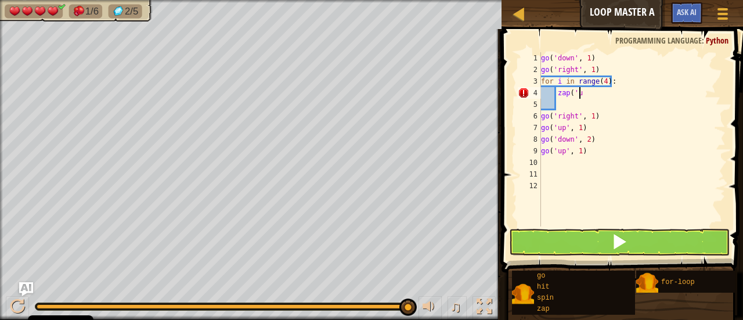
type textarea "zap('up"
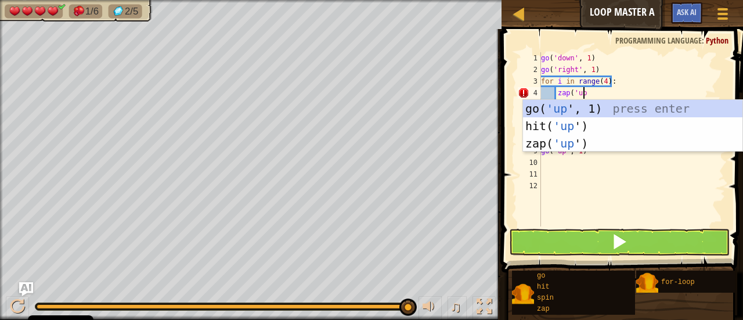
scroll to position [5, 2]
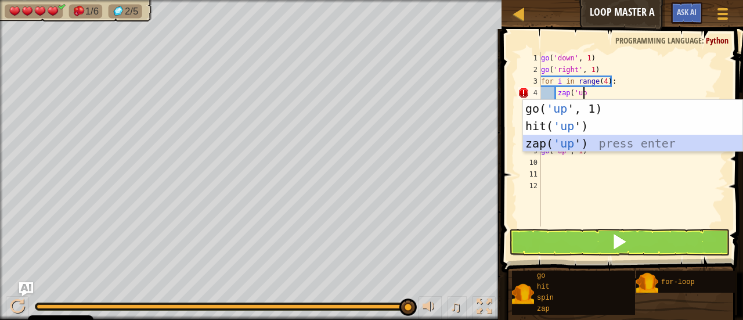
click at [608, 145] on div "go( 'up ', 1) press enter hit( 'up ') press enter zap( 'up ') press enter" at bounding box center [633, 143] width 220 height 87
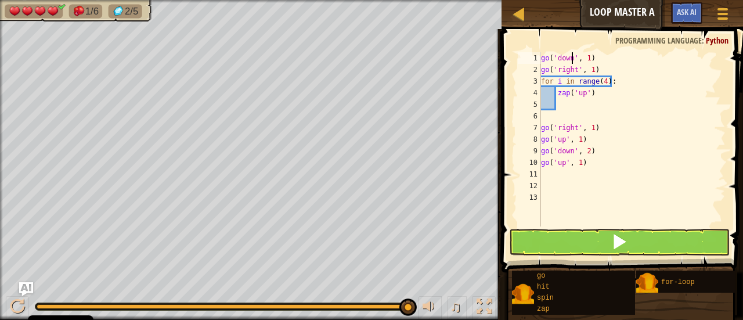
drag, startPoint x: 565, startPoint y: 57, endPoint x: 558, endPoint y: 67, distance: 11.6
click at [540, 116] on div "6" at bounding box center [529, 116] width 23 height 12
type textarea "go('right', 1)"
click at [556, 102] on div "go ( 'down' , 1 ) go ( 'right' , 1 ) for i in range ( 4 ) : zap ( 'up' ) go ( '…" at bounding box center [633, 150] width 188 height 197
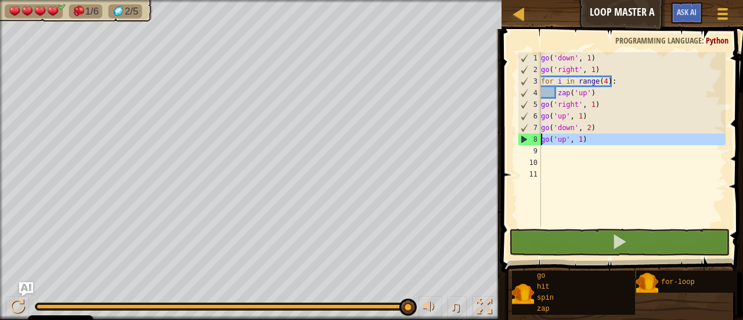
click at [523, 138] on div "8" at bounding box center [529, 140] width 23 height 12
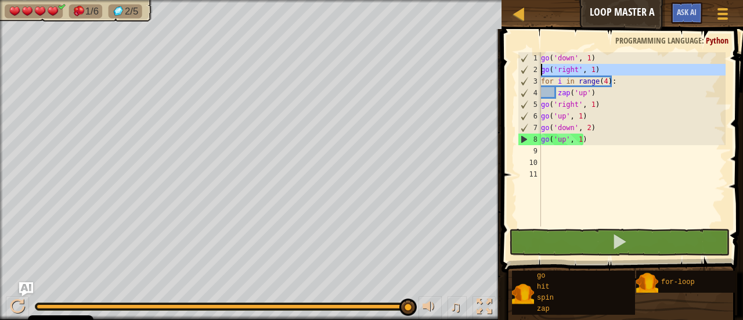
click at [540, 69] on div "2" at bounding box center [529, 70] width 23 height 12
type textarea "go('right', 1)"
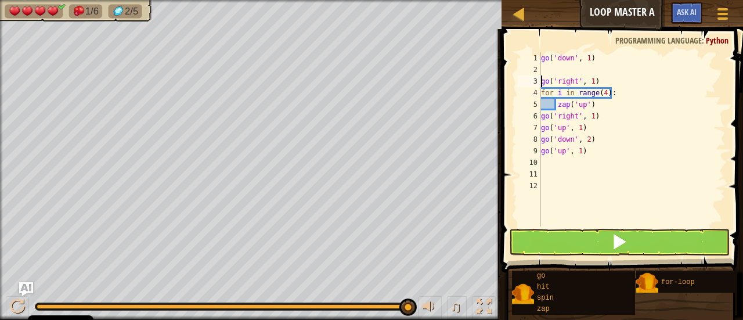
click at [546, 70] on div "go ( 'down' , 1 ) go ( 'right' , 1 ) for i in range ( 4 ) : zap ( 'up' ) go ( '…" at bounding box center [633, 150] width 188 height 197
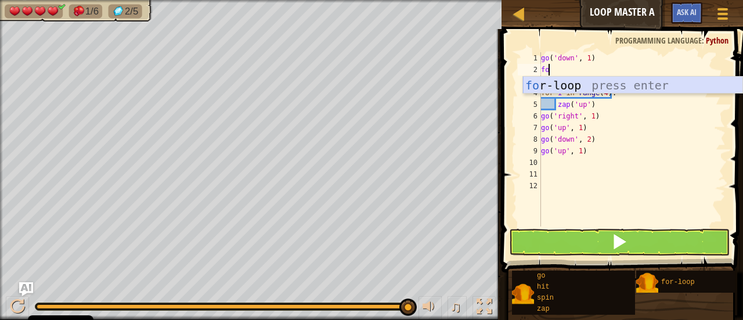
click at [579, 82] on div "fo r-loop press enter" at bounding box center [633, 103] width 220 height 52
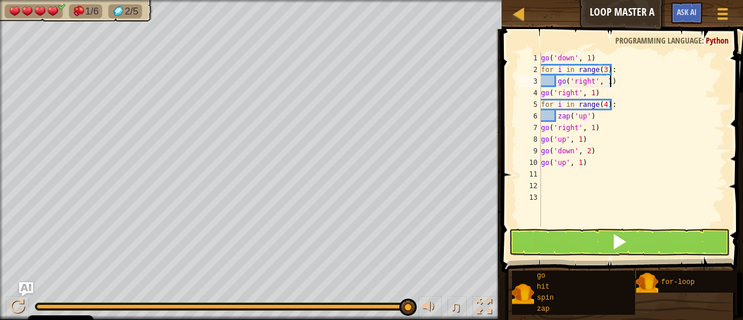
click at [621, 83] on div "go ( 'down' , 1 ) for i in range ( 3 ) : go ( 'right' , 1 ) go ( 'right' , 1 ) …" at bounding box center [633, 150] width 188 height 197
type textarea "g"
click at [596, 93] on div "go ( 'down' , 1 ) for i in range ( 3 ) : go ( 'right' , 1 ) for i in range ( 4 …" at bounding box center [633, 150] width 188 height 197
click at [542, 90] on div "go ( 'down' , 1 ) for i in range ( 3 ) : go ( 'right' , 1 ) for i in range ( 4 …" at bounding box center [633, 150] width 188 height 197
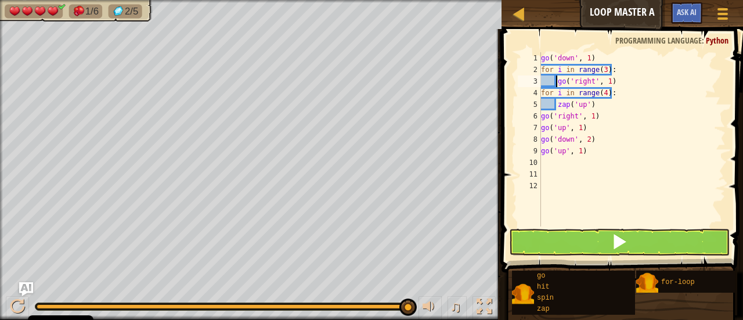
click at [541, 89] on div "4" at bounding box center [529, 93] width 23 height 12
click at [542, 117] on div "go ( 'down' , 1 ) for i in range ( 3 ) : go ( 'right' , 1 ) for i in range ( 4 …" at bounding box center [632, 150] width 187 height 197
click at [543, 128] on div "go ( 'down' , 1 ) for i in range ( 3 ) : go ( 'right' , 1 ) for i in range ( 4 …" at bounding box center [632, 150] width 187 height 197
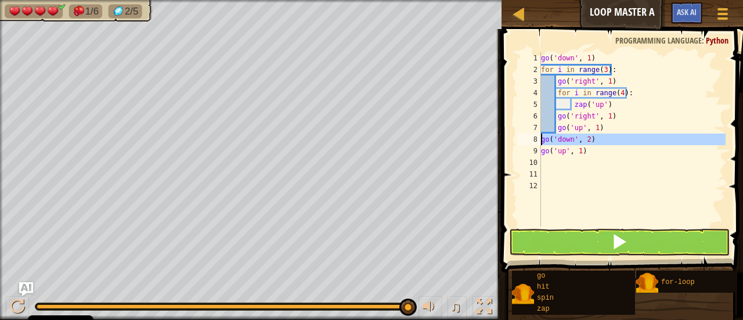
click at [538, 135] on div "8" at bounding box center [529, 140] width 23 height 12
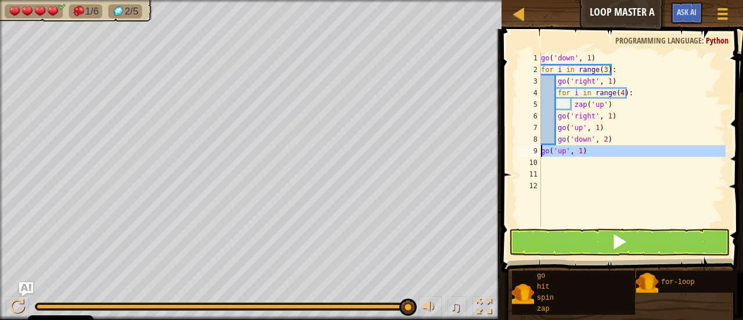
click at [539, 147] on div "9" at bounding box center [529, 151] width 23 height 12
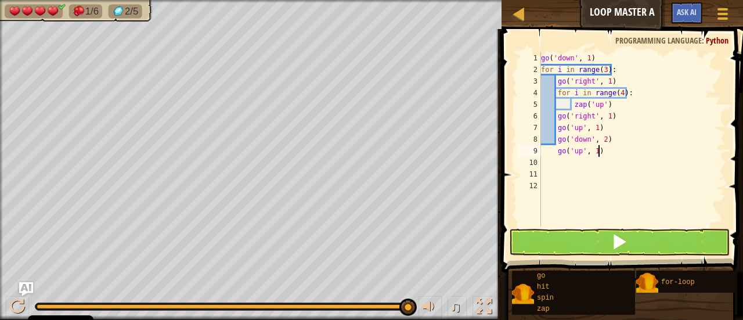
click at [600, 152] on div "go ( 'down' , 1 ) for i in range ( 3 ) : go ( 'right' , 1 ) for i in range ( 4 …" at bounding box center [632, 150] width 187 height 197
type textarea "go('up', 1)"
click at [629, 236] on button at bounding box center [619, 242] width 221 height 27
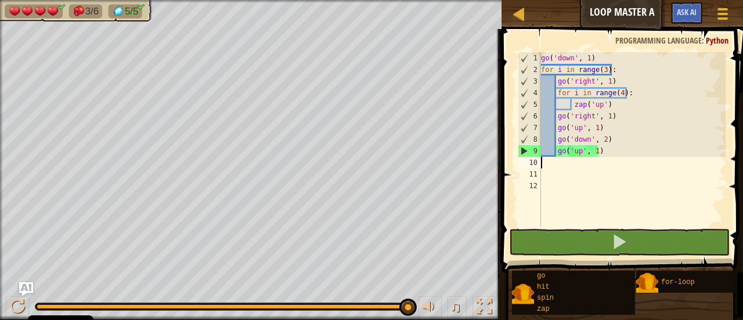
click at [543, 164] on div "go ( 'down' , 1 ) for i in range ( 3 ) : go ( 'right' , 1 ) for i in range ( 4 …" at bounding box center [632, 150] width 187 height 197
type textarea "g"
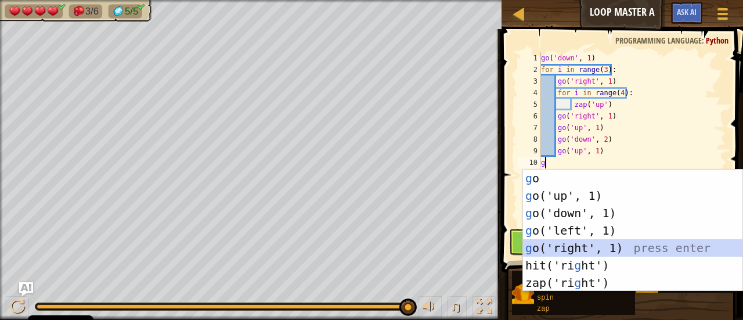
click at [570, 248] on div "g o press enter g o('up', 1) press enter g o('down', 1) press enter g o('left',…" at bounding box center [633, 248] width 220 height 157
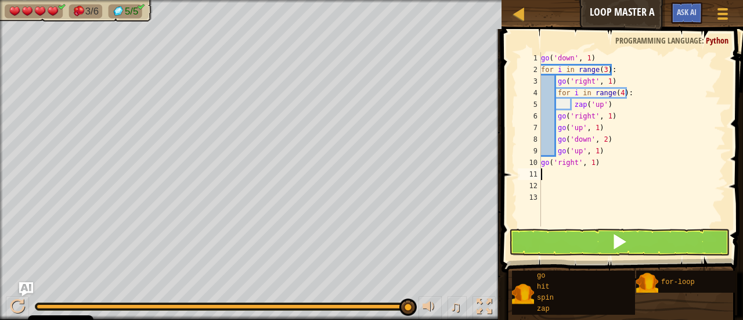
type textarea "g"
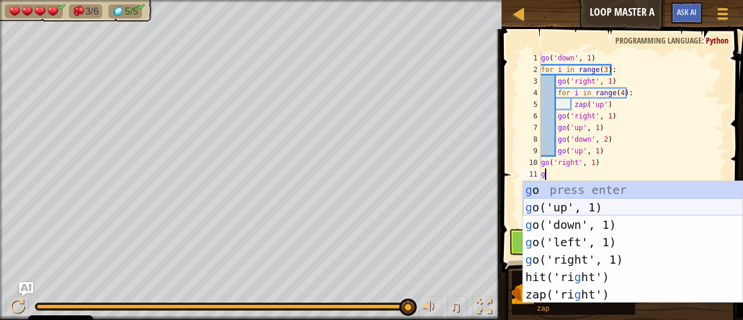
click at [568, 205] on div "g o press enter g o('up', 1) press enter g o('down', 1) press enter g o('left',…" at bounding box center [633, 259] width 220 height 157
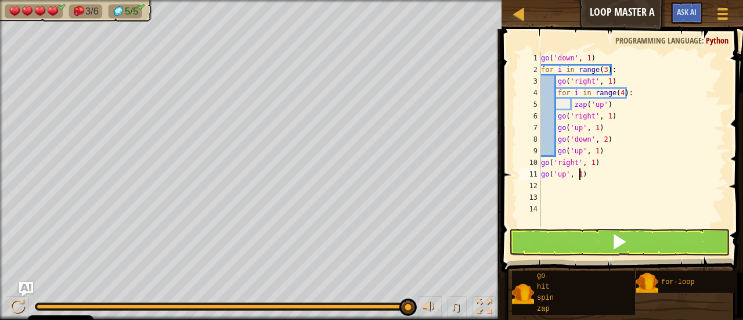
click at [578, 177] on div "go ( 'down' , 1 ) for i in range ( 3 ) : go ( 'right' , 1 ) for i in range ( 4 …" at bounding box center [632, 150] width 187 height 197
type textarea "go('up', 6)"
click at [542, 182] on div "go ( 'down' , 1 ) for i in range ( 3 ) : go ( 'right' , 1 ) for i in range ( 4 …" at bounding box center [632, 150] width 187 height 197
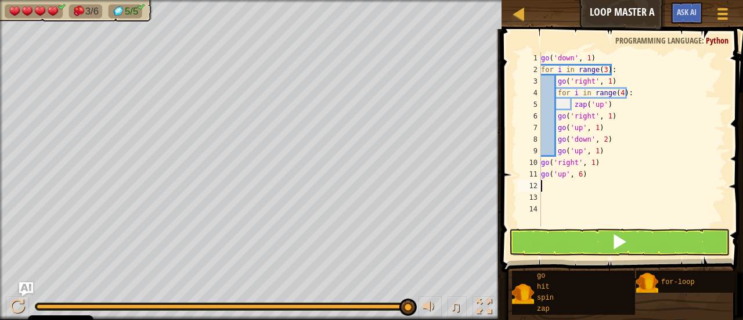
type textarea "o"
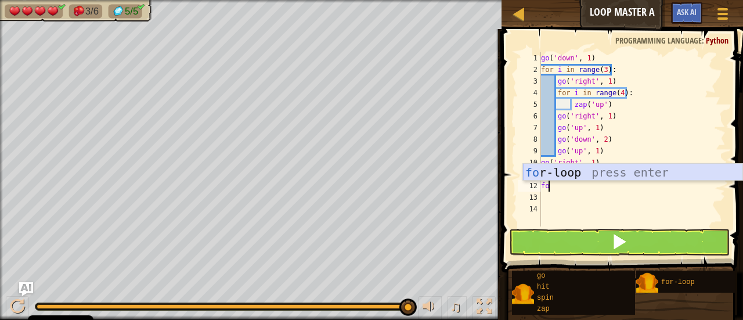
click at [634, 178] on div "fo r-loop press enter" at bounding box center [633, 190] width 220 height 52
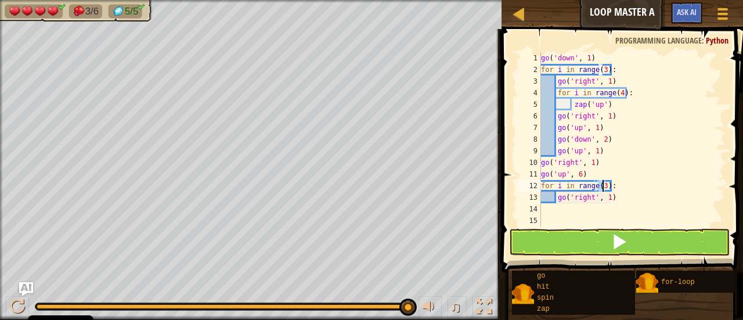
click at [621, 193] on div "go ( 'down' , 1 ) for i in range ( 3 ) : go ( 'right' , 1 ) for i in range ( 4 …" at bounding box center [632, 150] width 187 height 197
type textarea "g"
type textarea "h"
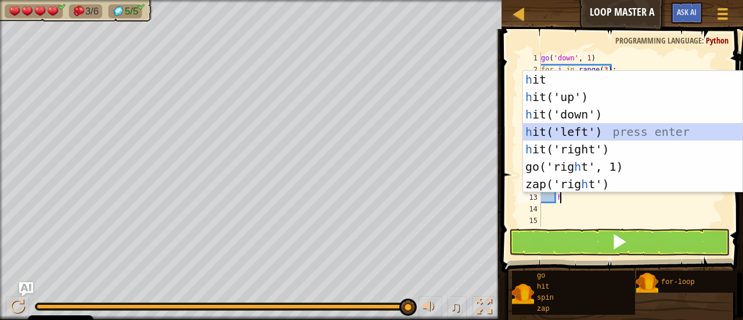
click at [598, 124] on div "h it press enter h it('up') press enter h it('down') press enter h it('left') p…" at bounding box center [633, 149] width 220 height 157
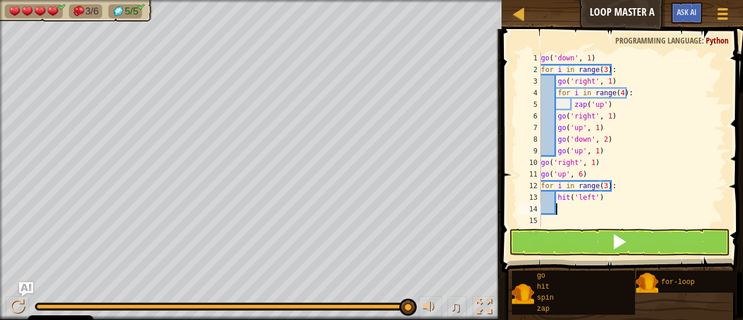
type textarea "g"
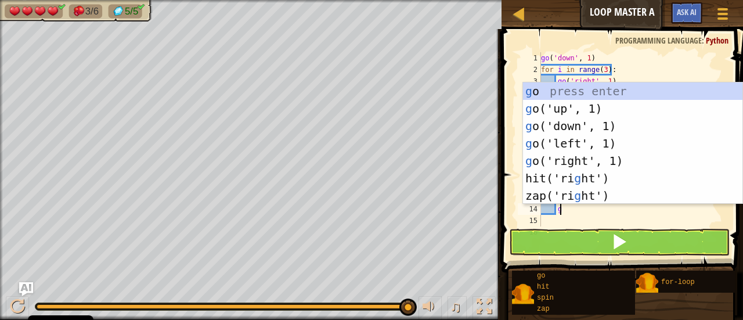
scroll to position [5, 1]
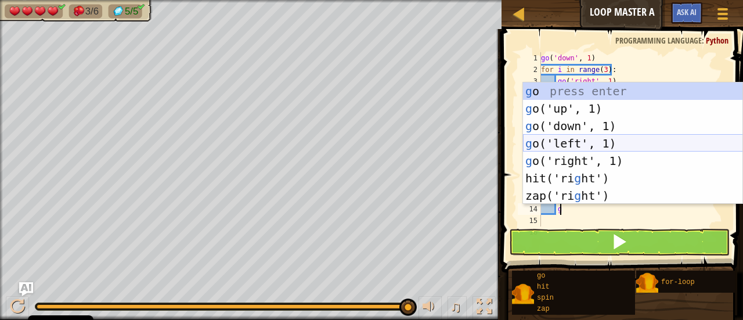
click at [548, 143] on div "g o press enter g o('up', 1) press enter g o('down', 1) press enter g o('left',…" at bounding box center [633, 160] width 220 height 157
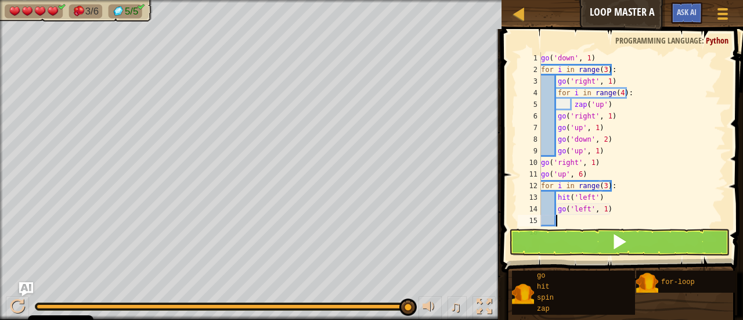
scroll to position [5, 1]
click at [603, 210] on div "go ( 'down' , 1 ) for i in range ( 3 ) : go ( 'right' , 1 ) for i in range ( 4 …" at bounding box center [628, 150] width 178 height 197
type textarea "go('left', 2)"
click at [634, 237] on button at bounding box center [619, 242] width 221 height 27
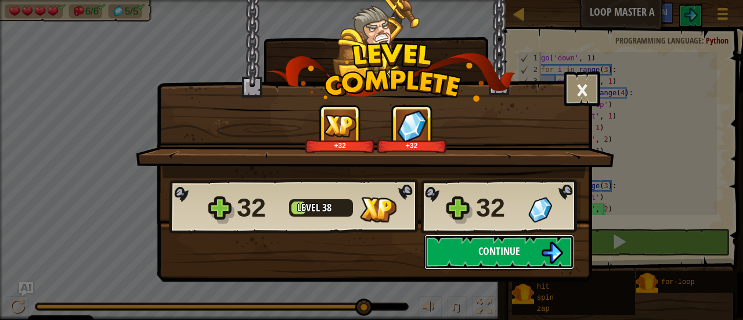
click at [449, 245] on button "Continue" at bounding box center [499, 252] width 150 height 35
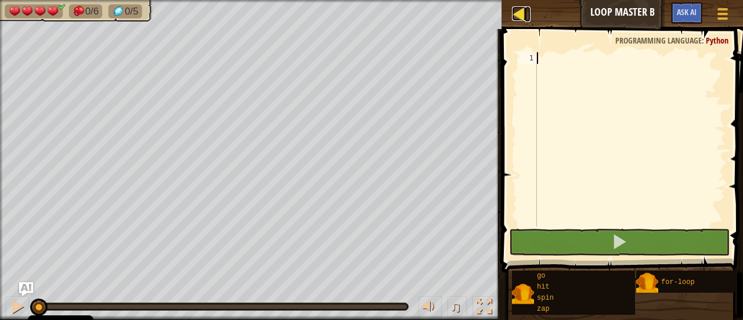
click at [512, 15] on div at bounding box center [519, 13] width 15 height 15
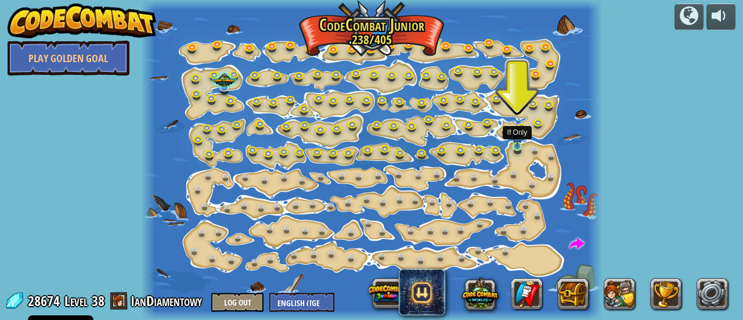
click at [519, 143] on img at bounding box center [518, 136] width 10 height 23
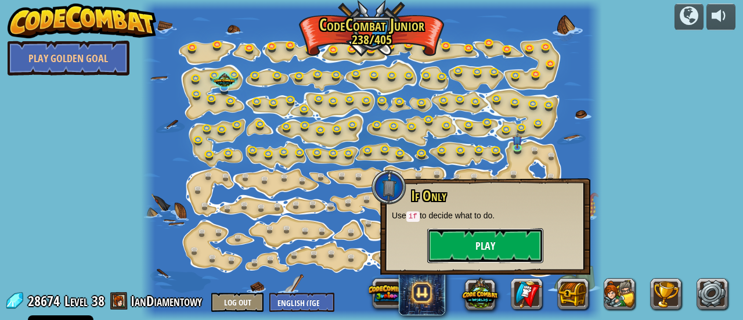
click at [486, 242] on button "Play" at bounding box center [485, 245] width 116 height 35
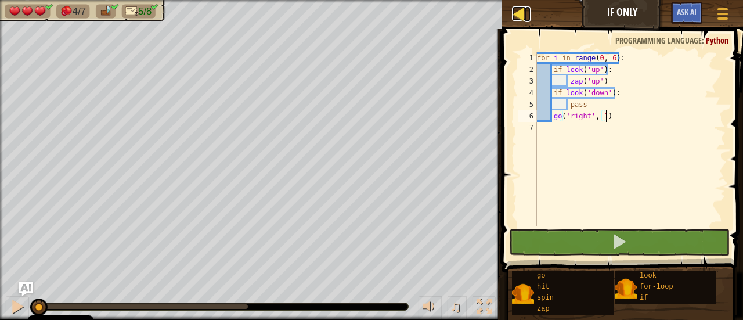
click at [514, 13] on div at bounding box center [519, 13] width 15 height 15
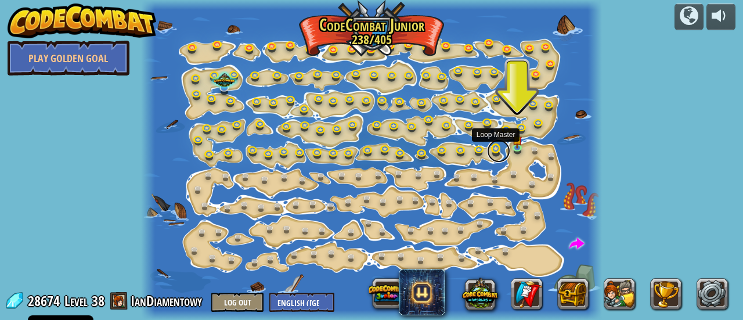
click at [493, 151] on link at bounding box center [498, 150] width 23 height 23
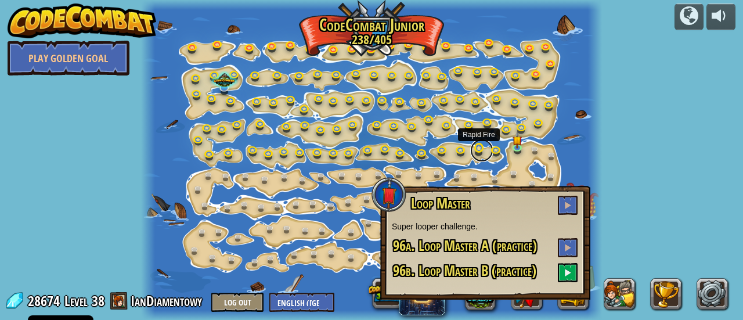
click at [484, 151] on link at bounding box center [481, 150] width 23 height 23
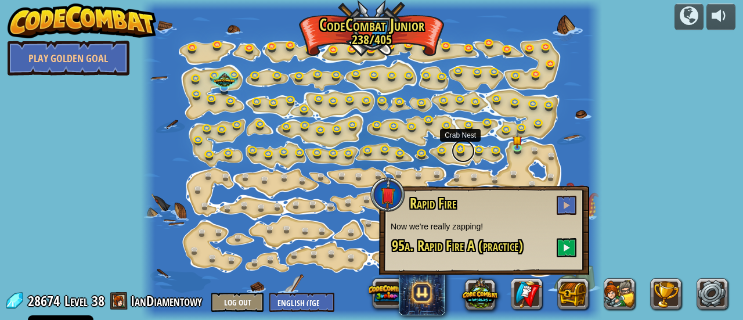
click at [463, 152] on link at bounding box center [463, 150] width 23 height 23
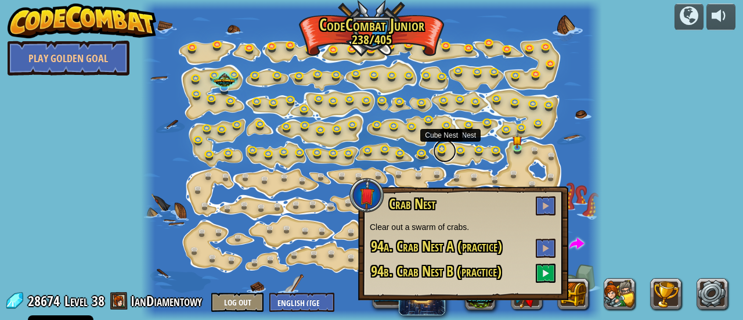
click at [438, 147] on link at bounding box center [444, 150] width 23 height 23
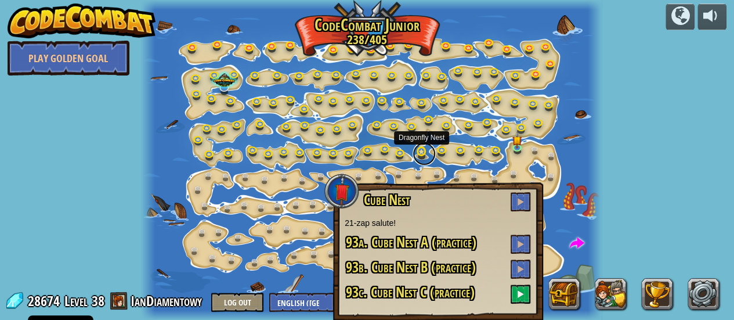
click at [421, 150] on link at bounding box center [424, 153] width 23 height 23
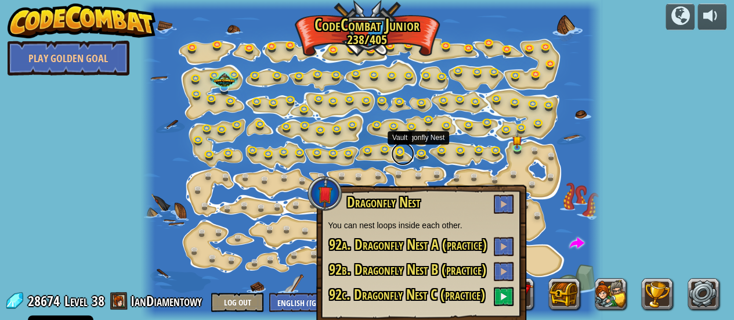
click at [404, 154] on link at bounding box center [402, 153] width 23 height 23
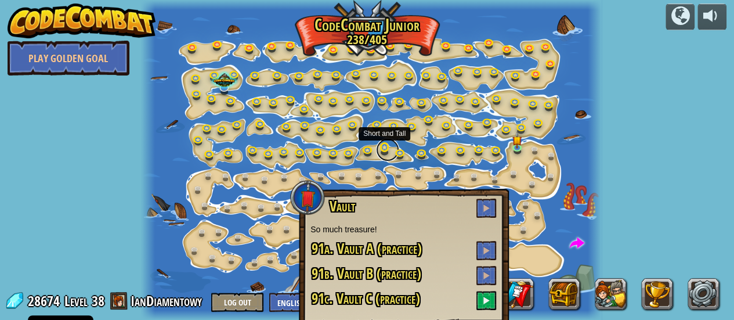
click at [384, 152] on link at bounding box center [387, 149] width 23 height 23
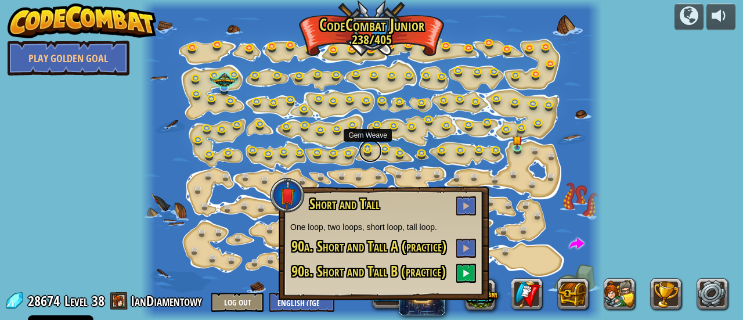
click at [367, 151] on link at bounding box center [370, 150] width 23 height 23
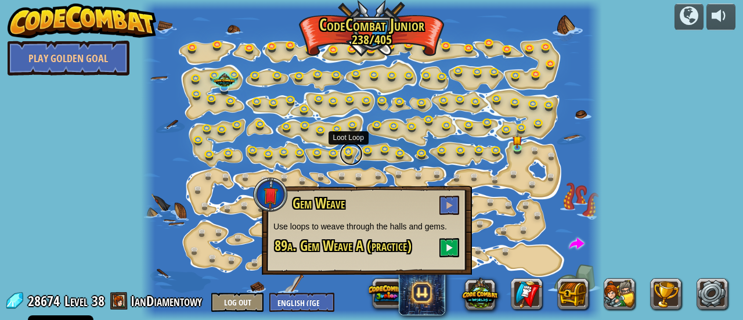
click at [349, 153] on link at bounding box center [351, 153] width 23 height 23
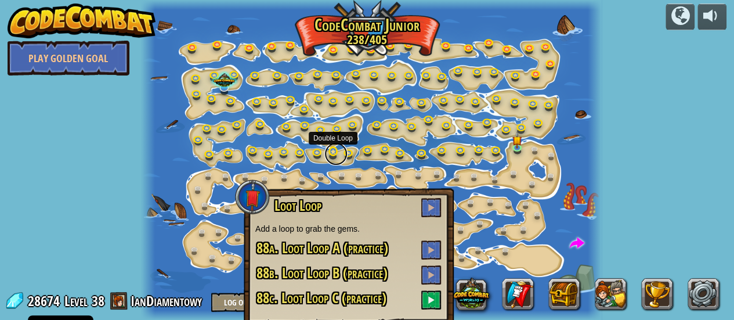
click at [328, 156] on link at bounding box center [336, 153] width 23 height 23
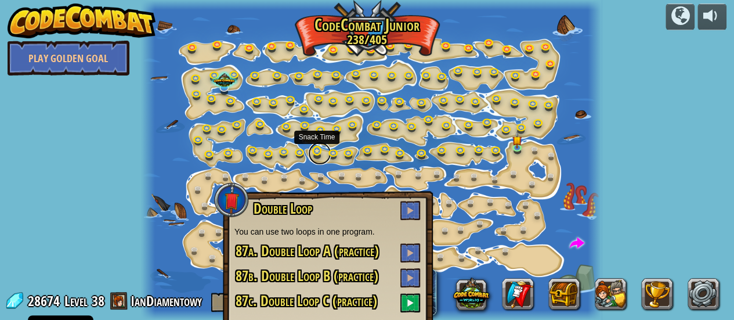
click at [319, 154] on link at bounding box center [319, 153] width 23 height 23
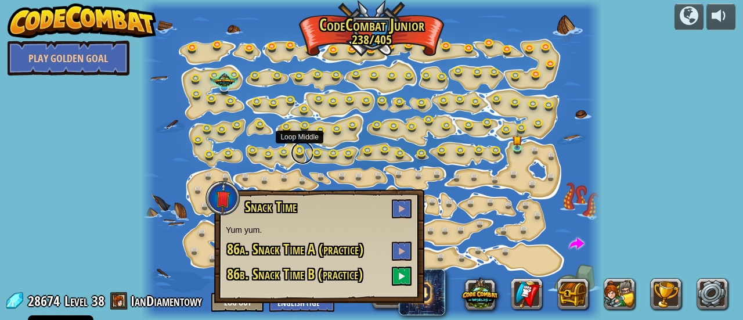
click at [300, 153] on link at bounding box center [302, 152] width 23 height 23
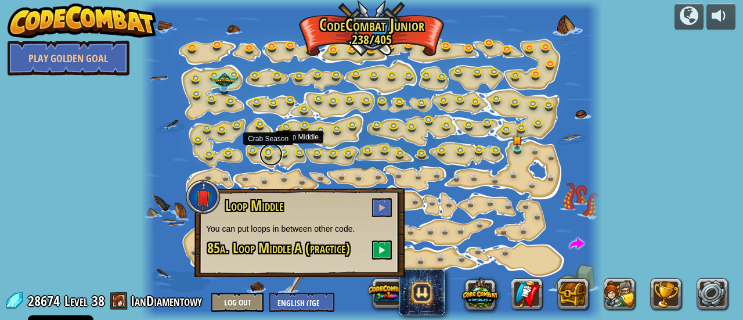
click at [280, 153] on link at bounding box center [270, 154] width 23 height 23
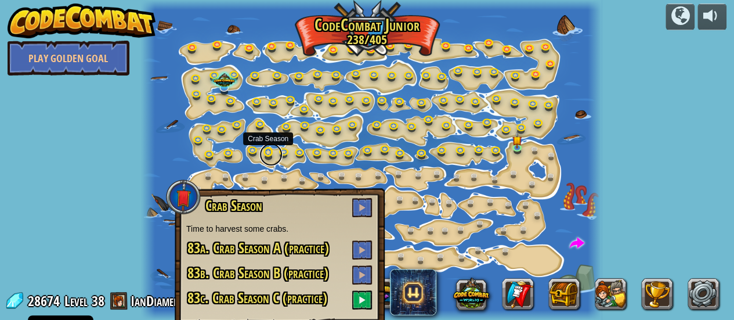
click at [272, 153] on link at bounding box center [270, 154] width 23 height 23
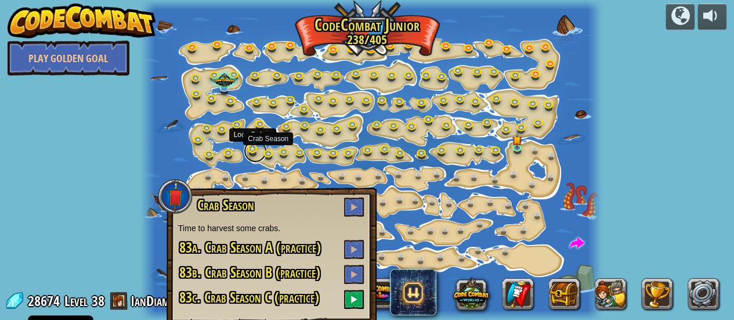
click at [249, 149] on link at bounding box center [255, 150] width 23 height 23
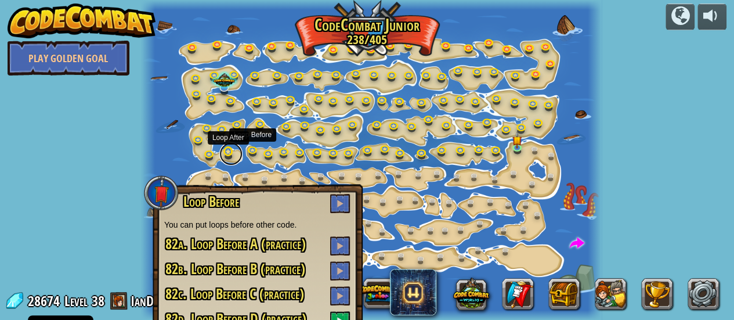
click at [235, 151] on link at bounding box center [230, 153] width 23 height 23
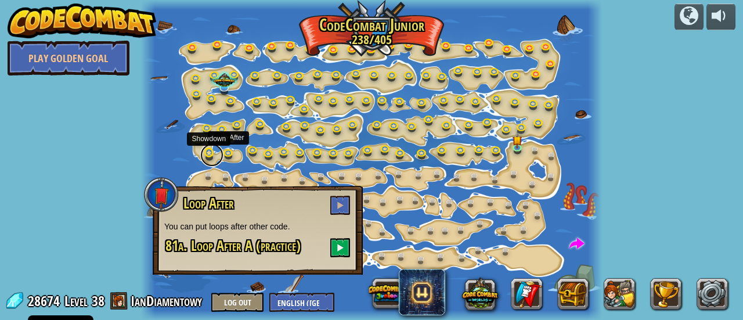
click at [210, 153] on link at bounding box center [211, 154] width 23 height 23
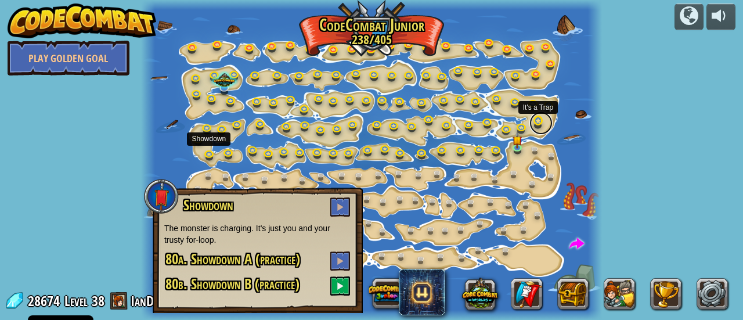
click at [541, 121] on link at bounding box center [540, 122] width 23 height 23
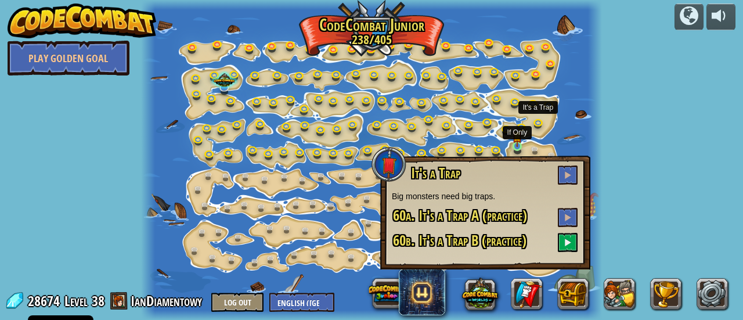
click at [513, 145] on img at bounding box center [518, 136] width 10 height 23
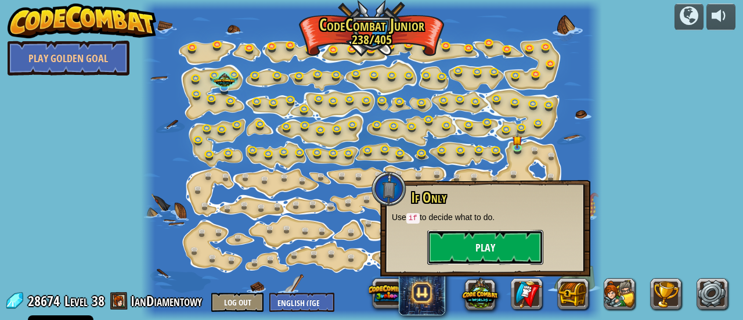
click at [515, 232] on button "Play" at bounding box center [485, 247] width 116 height 35
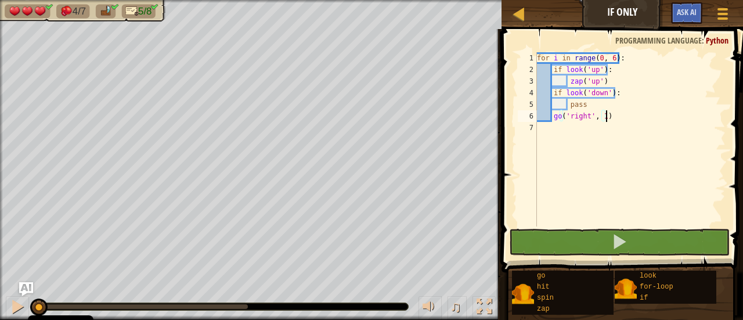
click at [628, 41] on span "Programming language" at bounding box center [658, 40] width 86 height 11
click at [625, 69] on div "for i in range ( 0 , 6 ) : if look ( 'up' ) : zap ( 'up' ) if look ( 'down' ) :…" at bounding box center [630, 150] width 191 height 197
click at [557, 64] on div "for i in range ( 0 , 6 ) : if look ( 'up' ) : zap ( 'up' ) if look ( 'down' ) :…" at bounding box center [630, 150] width 191 height 197
drag, startPoint x: 618, startPoint y: 59, endPoint x: 527, endPoint y: 59, distance: 91.1
click at [527, 59] on div "if look('up'): 1 2 3 4 5 6 7 for i in range ( 0 , 6 ) : if look ( 'up' ) : zap …" at bounding box center [620, 139] width 210 height 174
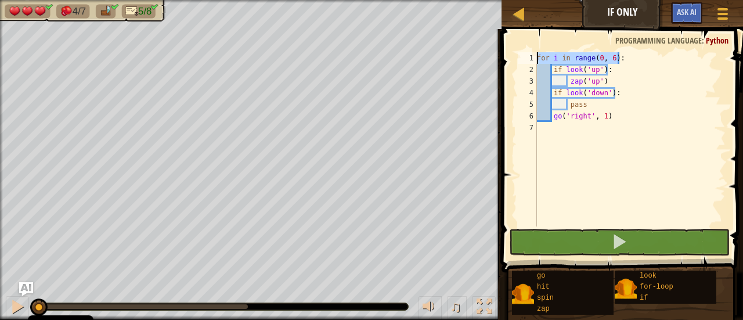
click at [601, 61] on div "for i in range ( 0 , 6 ) : if look ( 'up' ) : zap ( 'up' ) if look ( 'down' ) :…" at bounding box center [630, 139] width 191 height 174
click at [601, 60] on div "for i in range ( 0 , 6 ) : if look ( 'up' ) : zap ( 'up' ) if look ( 'down' ) :…" at bounding box center [630, 150] width 191 height 197
click at [596, 62] on div "for i in range ( 0 , 6 ) : if look ( 'up' ) : zap ( 'up' ) if look ( 'down' ) :…" at bounding box center [630, 150] width 191 height 197
click at [603, 61] on div "for i in range ( 0 , 6 ) : if look ( 'up' ) : zap ( 'up' ) if look ( 'down' ) :…" at bounding box center [630, 150] width 191 height 197
click at [593, 60] on div "for i in range ( 0 , 6 ) : if look ( 'up' ) : zap ( 'up' ) if look ( 'down' ) :…" at bounding box center [630, 150] width 191 height 197
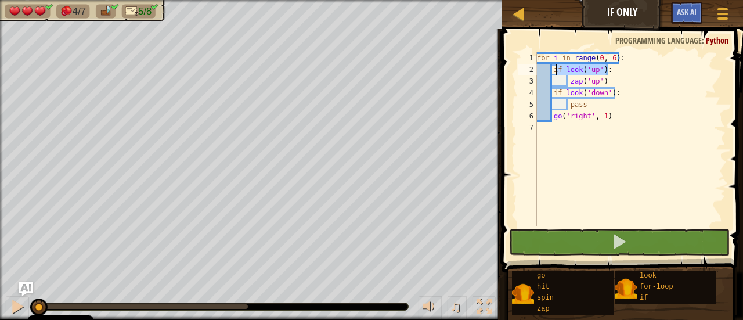
drag, startPoint x: 605, startPoint y: 66, endPoint x: 555, endPoint y: 68, distance: 50.0
click at [555, 68] on div "for i in range ( 0 , 6 ) : if look ( 'up' ) : zap ( 'up' ) if look ( 'down' ) :…" at bounding box center [630, 150] width 191 height 197
click at [618, 95] on div "for i in range ( 0 , 6 ) : if look ( 'up' ) : zap ( 'up' ) if look ( 'down' ) :…" at bounding box center [630, 150] width 191 height 197
drag, startPoint x: 612, startPoint y: 67, endPoint x: 554, endPoint y: 70, distance: 58.1
click at [554, 70] on div "for i in range ( 0 , 6 ) : if look ( 'up' ) : zap ( 'up' ) if look ( 'down' ) :…" at bounding box center [630, 150] width 191 height 197
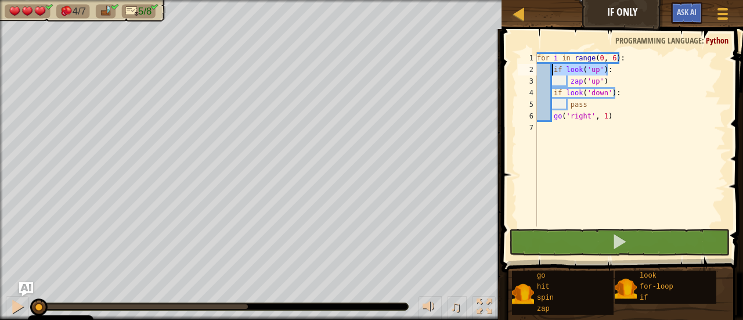
click at [585, 67] on div "for i in range ( 0 , 6 ) : if look ( 'up' ) : zap ( 'up' ) if look ( 'down' ) :…" at bounding box center [630, 139] width 191 height 174
click at [572, 69] on div "for i in range ( 0 , 6 ) : if look ( 'up' ) : zap ( 'up' ) if look ( 'down' ) :…" at bounding box center [630, 150] width 191 height 197
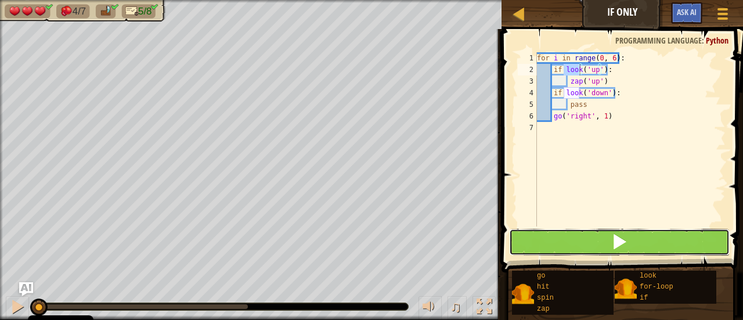
click at [602, 236] on button at bounding box center [619, 242] width 221 height 27
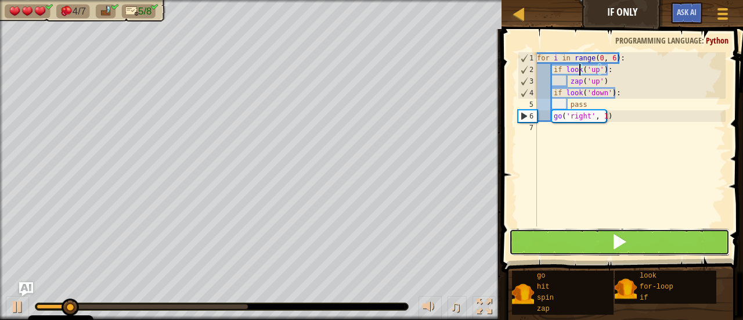
click at [601, 239] on button at bounding box center [619, 242] width 221 height 27
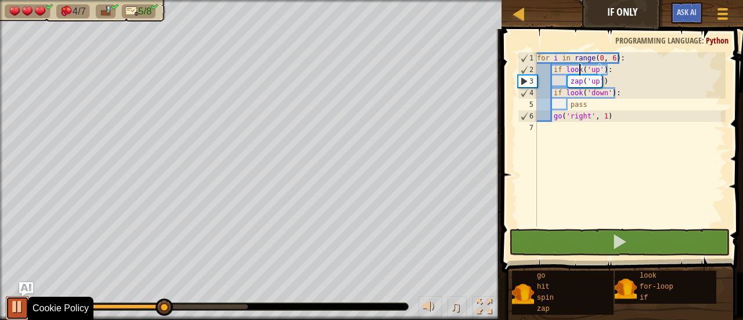
click at [16, 309] on div at bounding box center [17, 306] width 15 height 15
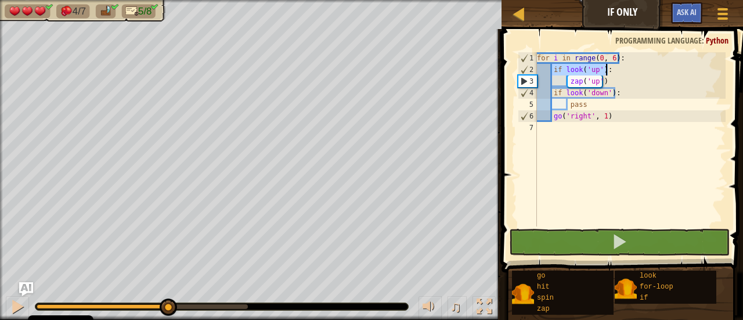
drag, startPoint x: 554, startPoint y: 71, endPoint x: 608, endPoint y: 71, distance: 54.0
click at [608, 71] on div "for i in range ( 0 , 6 ) : if look ( 'up' ) : zap ( 'up' ) if look ( 'down' ) :…" at bounding box center [630, 150] width 191 height 197
drag, startPoint x: 565, startPoint y: 81, endPoint x: 605, endPoint y: 79, distance: 40.1
click at [605, 79] on div "for i in range ( 0 , 6 ) : if look ( 'up' ) : zap ( 'up' ) if look ( 'down' ) :…" at bounding box center [630, 150] width 191 height 197
drag, startPoint x: 553, startPoint y: 92, endPoint x: 620, endPoint y: 90, distance: 67.4
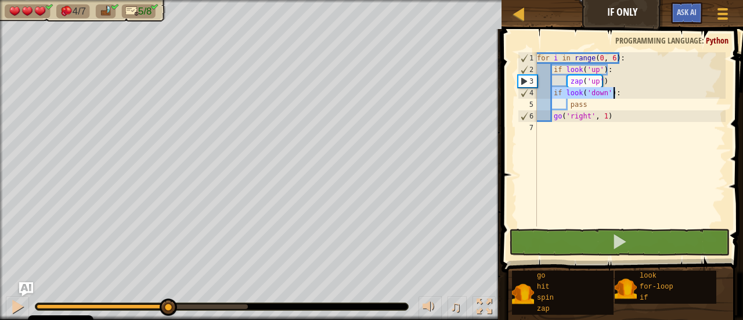
click at [620, 90] on div "for i in range ( 0 , 6 ) : if look ( 'up' ) : zap ( 'up' ) if look ( 'down' ) :…" at bounding box center [630, 150] width 191 height 197
click at [572, 104] on div "for i in range ( 0 , 6 ) : if look ( 'up' ) : zap ( 'up' ) if look ( 'down' ) :…" at bounding box center [630, 150] width 191 height 197
click at [572, 103] on div "for i in range ( 0 , 6 ) : if look ( 'up' ) : zap ( 'up' ) if look ( 'down' ) :…" at bounding box center [630, 150] width 191 height 197
click at [572, 102] on div "for i in range ( 0 , 6 ) : if look ( 'up' ) : zap ( 'up' ) if look ( 'down' ) :…" at bounding box center [630, 150] width 191 height 197
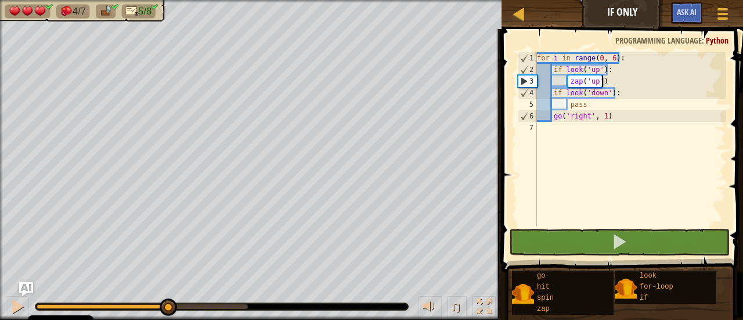
click at [637, 76] on div "for i in range ( 0 , 6 ) : if look ( 'up' ) : zap ( 'up' ) if look ( 'down' ) :…" at bounding box center [630, 150] width 191 height 197
click at [629, 95] on div "for i in range ( 0 , 6 ) : if look ( 'up' ) : zap ( 'up' ) if look ( 'down' ) :…" at bounding box center [630, 150] width 191 height 197
click at [570, 105] on div "for i in range ( 0 , 6 ) : if look ( 'up' ) : zap ( 'up' ) if look ( 'down' ) :…" at bounding box center [630, 150] width 191 height 197
click at [567, 103] on div "for i in range ( 0 , 6 ) : if look ( 'up' ) : zap ( 'up' ) if look ( 'down' ) :…" at bounding box center [630, 150] width 191 height 197
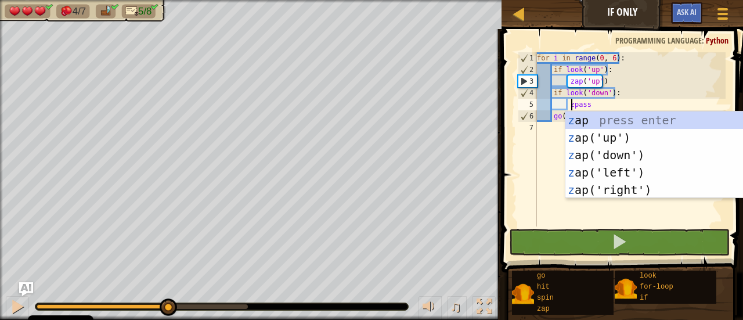
scroll to position [5, 3]
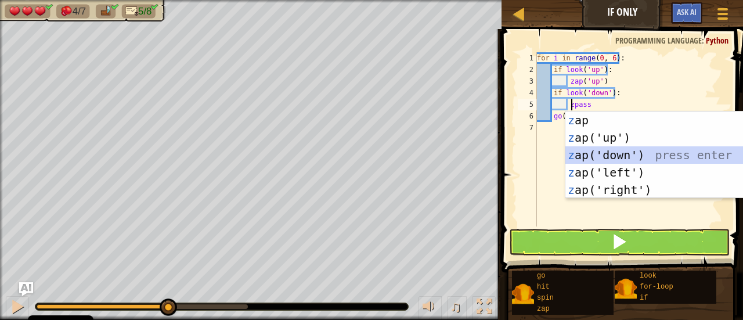
click at [605, 153] on div "z ap press enter z ap('up') press enter z ap('down') press enter z ap('left') p…" at bounding box center [675, 172] width 220 height 122
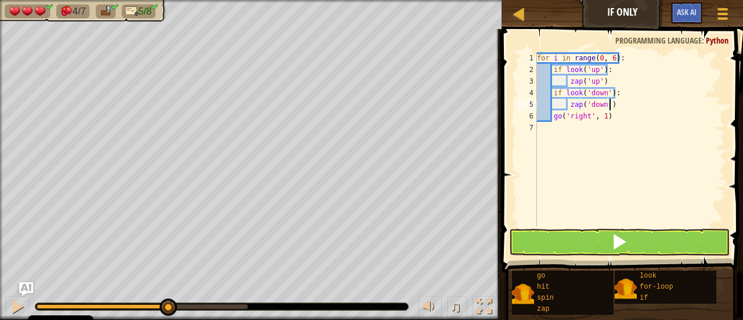
type textarea "zap('down')"
click at [601, 232] on button at bounding box center [619, 242] width 221 height 27
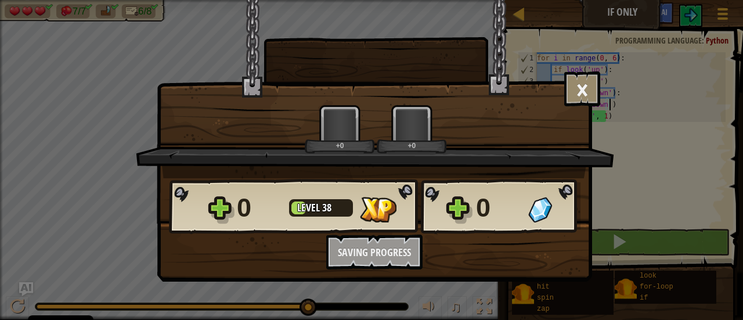
scroll to position [5, 5]
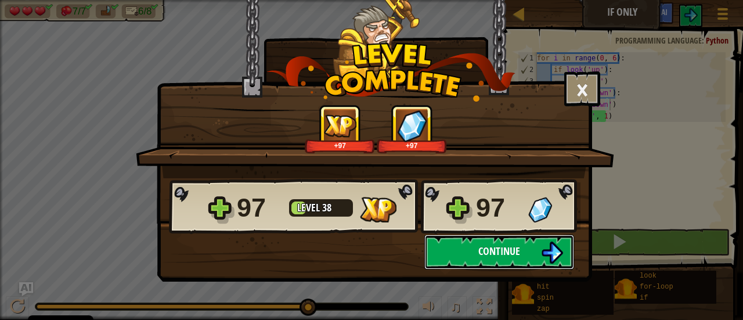
click at [535, 257] on button "Continue" at bounding box center [499, 252] width 150 height 35
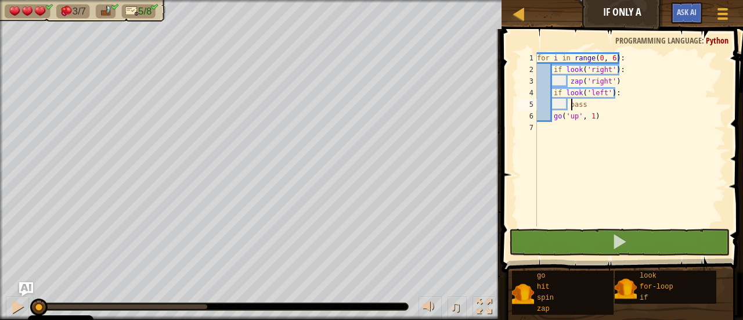
click at [570, 104] on div "for i in range ( 0 , 6 ) : if look ( 'right' ) : zap ( 'right' ) if look ( 'lef…" at bounding box center [630, 150] width 191 height 197
click at [567, 106] on div "for i in range ( 0 , 6 ) : if look ( 'right' ) : zap ( 'right' ) if look ( 'lef…" at bounding box center [630, 150] width 191 height 197
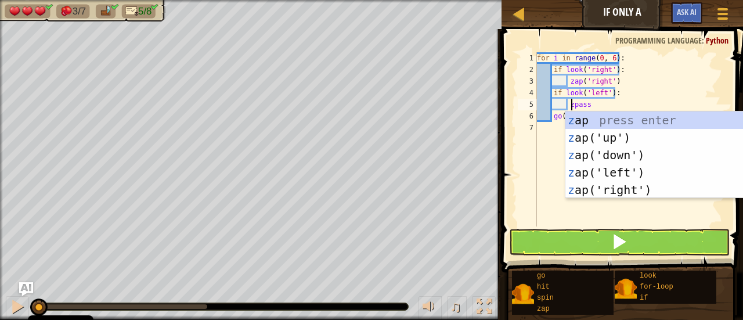
scroll to position [5, 3]
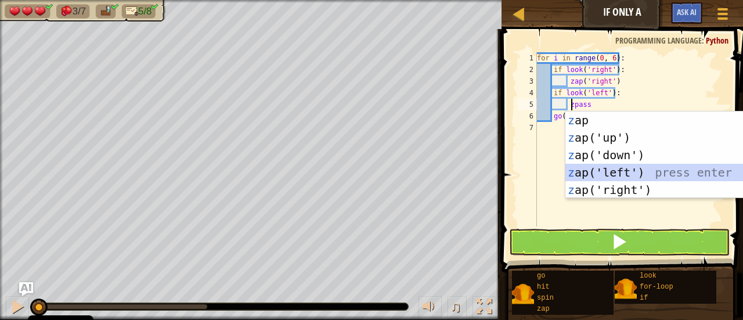
click at [603, 165] on div "z ap press enter z ap('up') press enter z ap('down') press enter z ap('left') p…" at bounding box center [675, 172] width 220 height 122
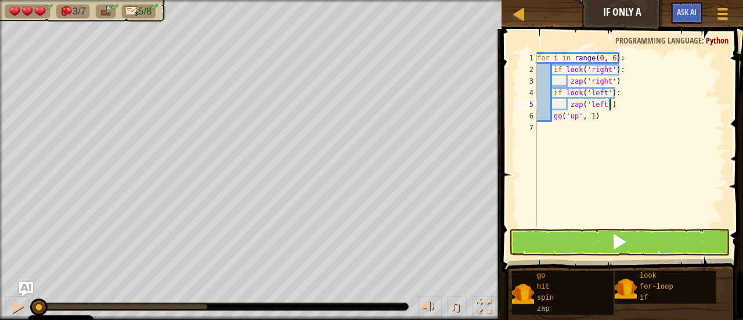
type textarea "zap('left')"
click at [585, 240] on button at bounding box center [619, 242] width 221 height 27
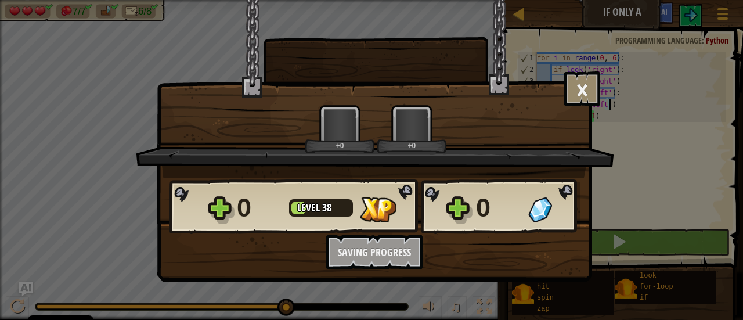
scroll to position [5, 5]
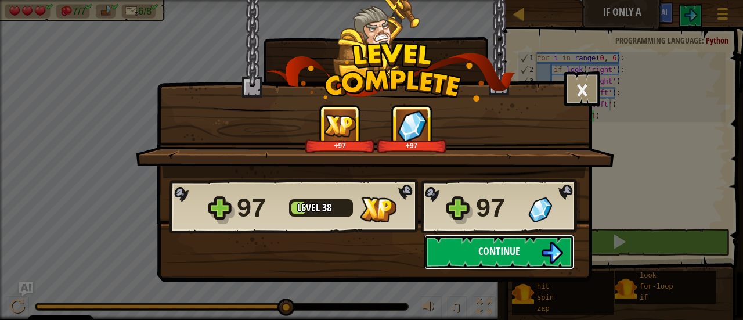
click at [556, 242] on img at bounding box center [552, 252] width 22 height 22
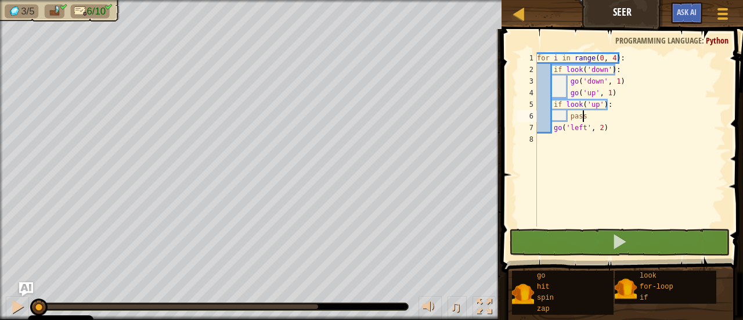
click at [582, 114] on div "for i in range ( 0 , 4 ) : if look ( 'down' ) : go ( 'down' , 1 ) go ( 'up' , 1…" at bounding box center [630, 150] width 191 height 197
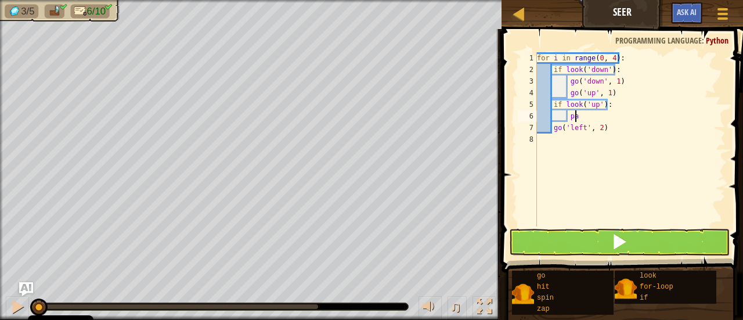
type textarea "p"
type textarea "z"
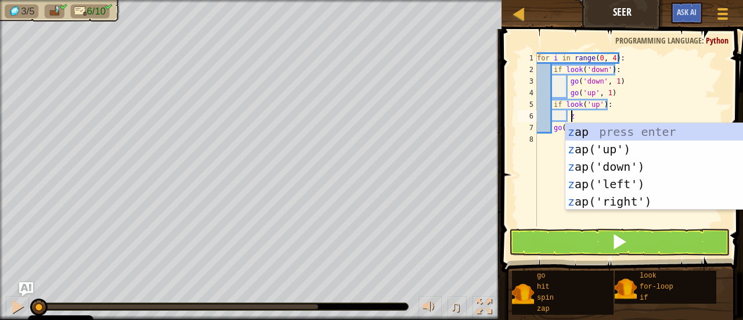
scroll to position [5, 2]
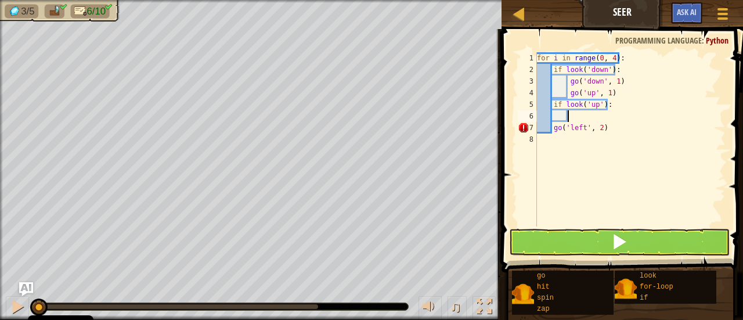
type textarea "g"
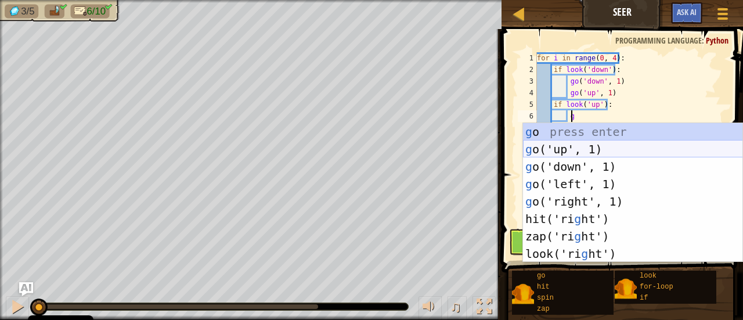
click at [601, 149] on div "g o press enter g o('up', 1) press enter g o('down', 1) press enter g o('left',…" at bounding box center [633, 210] width 220 height 174
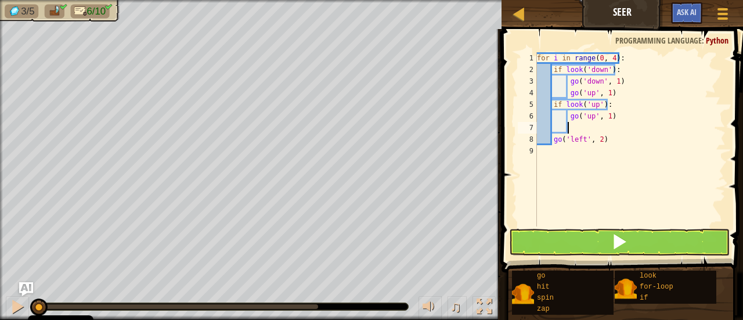
scroll to position [5, 2]
type textarea "g"
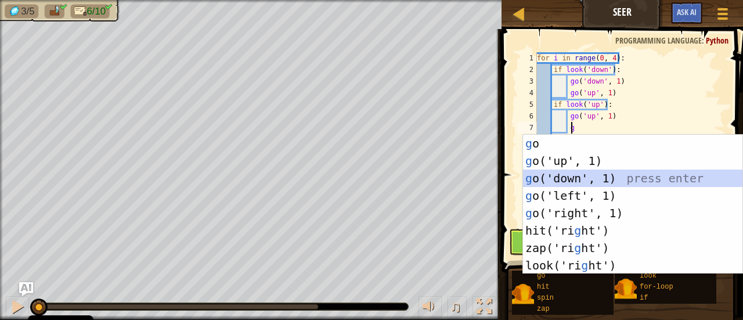
click at [583, 175] on div "g o press enter g o('up', 1) press enter g o('down', 1) press enter g o('left',…" at bounding box center [633, 222] width 220 height 174
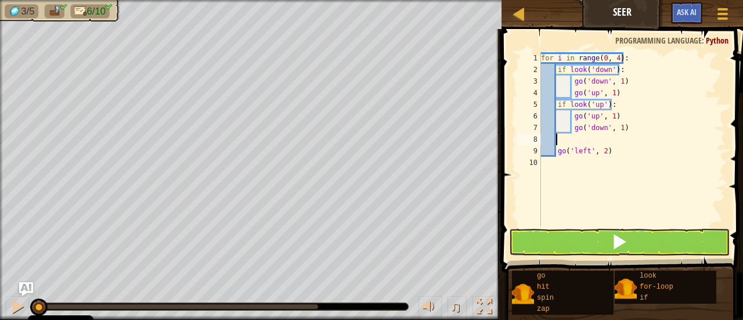
scroll to position [5, 0]
click at [610, 150] on div "for i in range ( 0 , 4 ) : if look ( 'down' ) : go ( 'down' , 1 ) go ( 'up' , 1…" at bounding box center [633, 150] width 188 height 197
type textarea "g"
click at [554, 139] on div "for i in range ( 0 , 4 ) : if look ( 'down' ) : go ( 'down' , 1 ) go ( 'up' , 1…" at bounding box center [633, 150] width 188 height 197
click at [554, 140] on div "for i in range ( 0 , 4 ) : if look ( 'down' ) : go ( 'down' , 1 ) go ( 'up' , 1…" at bounding box center [633, 150] width 188 height 197
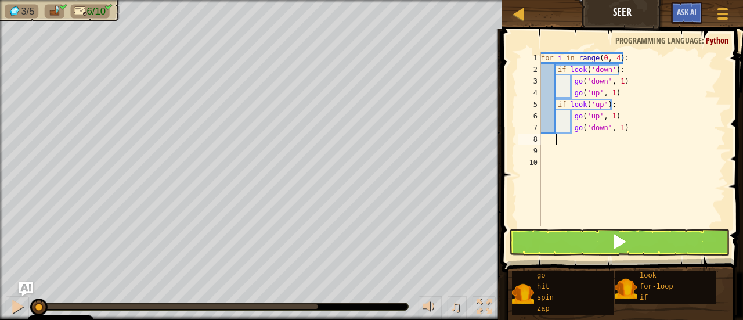
type textarea "e"
type textarea "g"
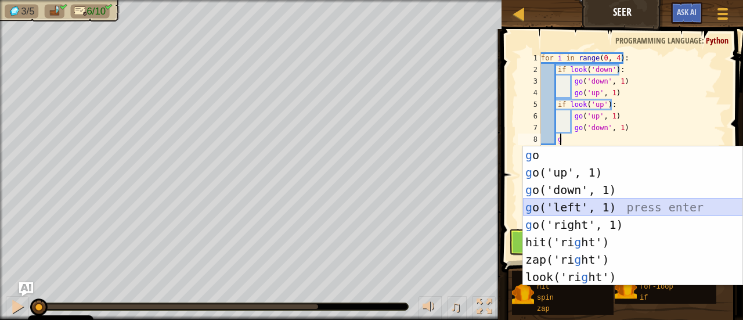
click at [568, 205] on div "g o press enter g o('up', 1) press enter g o('down', 1) press enter g o('left',…" at bounding box center [633, 233] width 220 height 174
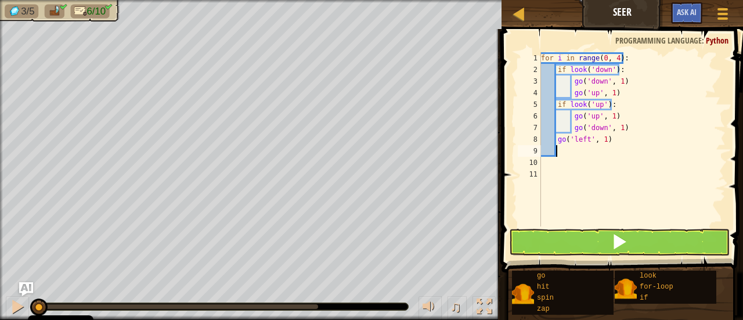
click at [600, 139] on div "for i in range ( 0 , 4 ) : if look ( 'down' ) : go ( 'down' , 1 ) go ( 'up' , 1…" at bounding box center [633, 150] width 188 height 197
type textarea "go('left', 2)"
click at [564, 156] on div "for i in range ( 0 , 4 ) : if look ( 'down' ) : go ( 'down' , 1 ) go ( 'up' , 1…" at bounding box center [633, 150] width 188 height 197
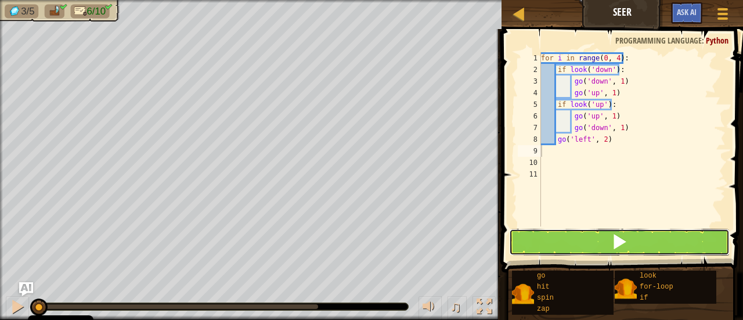
drag, startPoint x: 582, startPoint y: 240, endPoint x: 612, endPoint y: 214, distance: 39.1
click at [596, 229] on button at bounding box center [619, 242] width 221 height 27
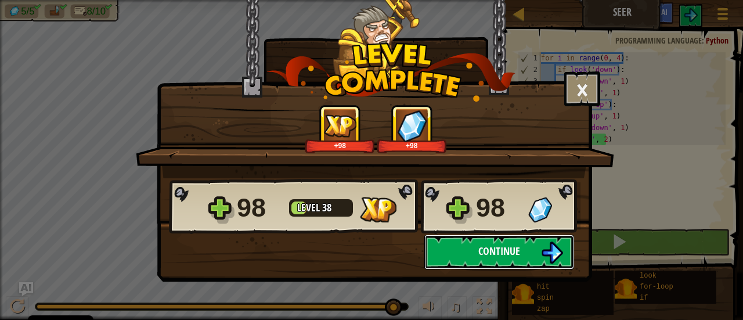
click at [540, 262] on button "Continue" at bounding box center [499, 252] width 150 height 35
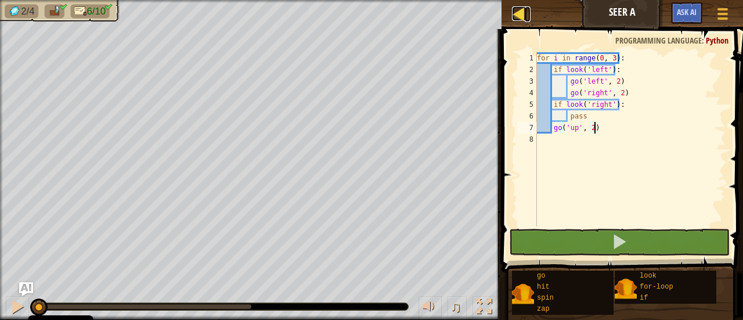
click at [519, 10] on div at bounding box center [519, 13] width 15 height 15
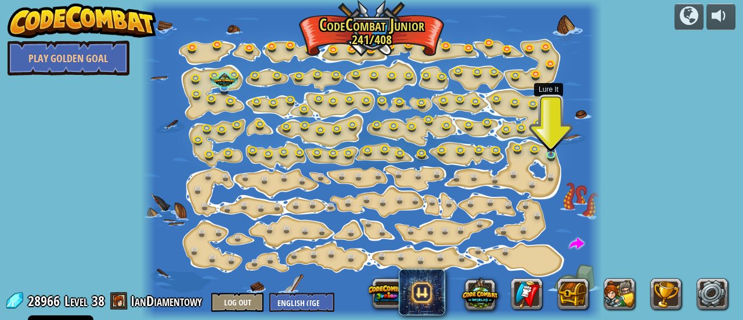
click at [560, 106] on link at bounding box center [551, 105] width 23 height 23
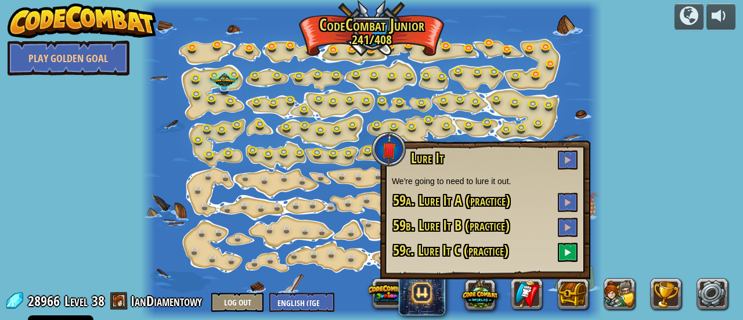
click at [609, 125] on div "powered by Play Golden Goal Step Change Change step arguments. 15a. Step Change…" at bounding box center [371, 160] width 743 height 320
drag, startPoint x: 583, startPoint y: 94, endPoint x: 578, endPoint y: 95, distance: 5.9
click at [582, 94] on div at bounding box center [371, 160] width 461 height 320
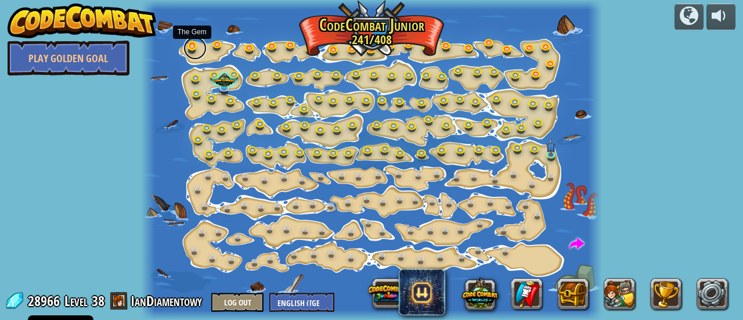
click at [195, 44] on link at bounding box center [194, 48] width 23 height 23
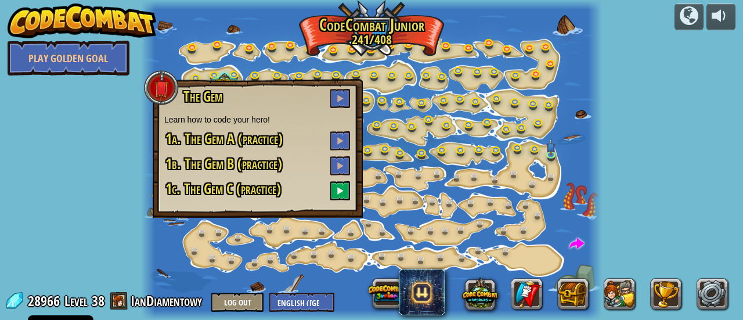
click at [133, 125] on div "powered by Play Golden Goal Step Change Change step arguments. 15a. Step Change…" at bounding box center [371, 160] width 743 height 320
click at [134, 125] on div "powered by Play Golden Goal Step Change Change step arguments. 15a. Step Change…" at bounding box center [371, 160] width 743 height 320
drag, startPoint x: 134, startPoint y: 125, endPoint x: 122, endPoint y: 127, distance: 11.8
click at [128, 125] on div "powered by Play Golden Goal Step Change Change step arguments. 15a. Step Change…" at bounding box center [371, 160] width 743 height 320
click at [228, 62] on div at bounding box center [371, 160] width 461 height 320
